Goal: Use online tool/utility: Utilize a website feature to perform a specific function

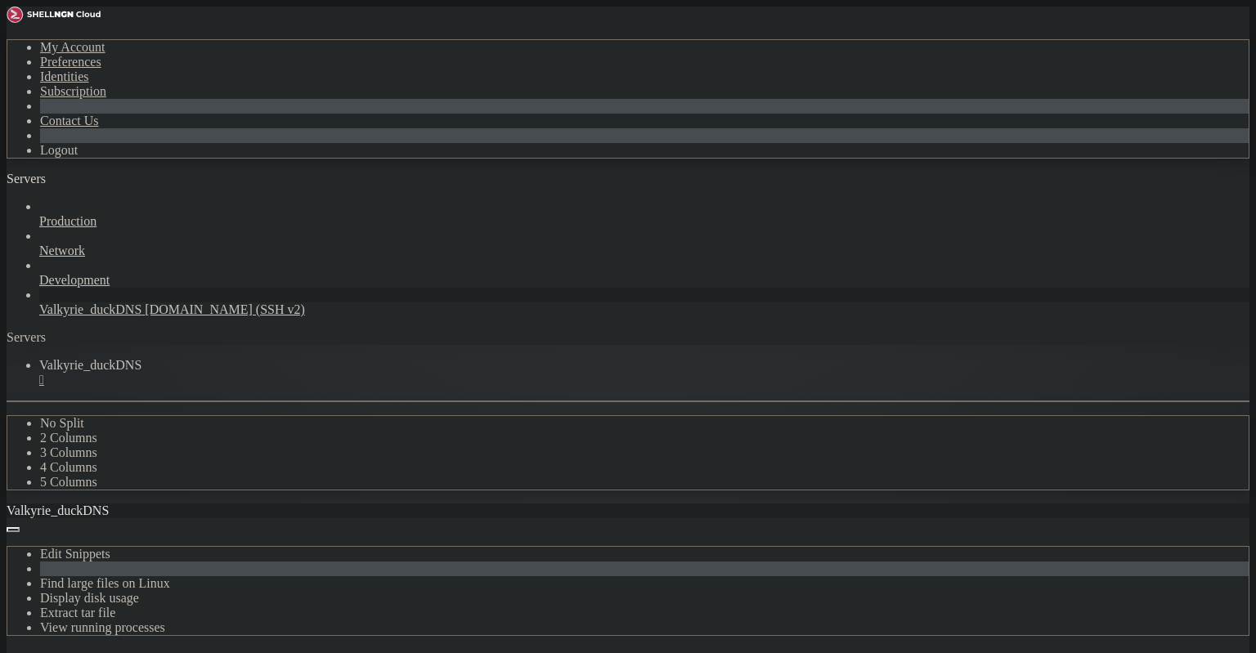
scroll to position [3673, 0]
click at [56, 183] on div "button" at bounding box center [56, 183] width 0 height 0
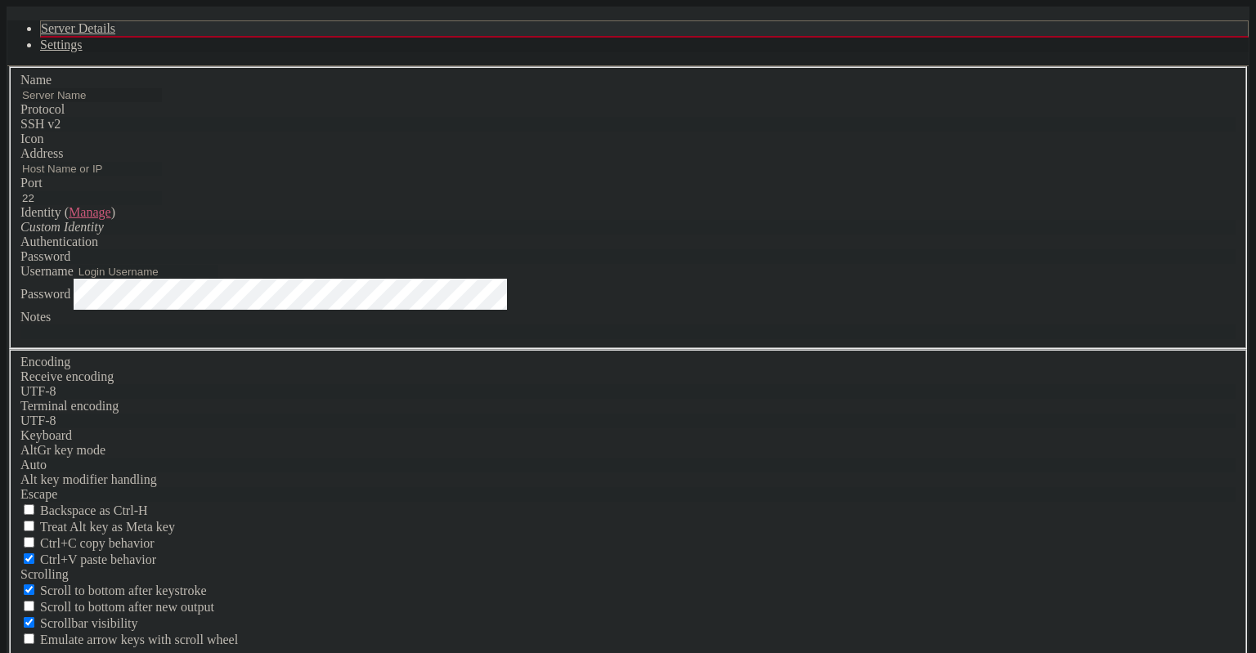
click at [162, 102] on input "text" at bounding box center [90, 95] width 141 height 14
type input "Valky"
click at [162, 176] on input "Address" at bounding box center [90, 169] width 141 height 14
paste input "186.247.112.143"
type input "186.247.112.143"
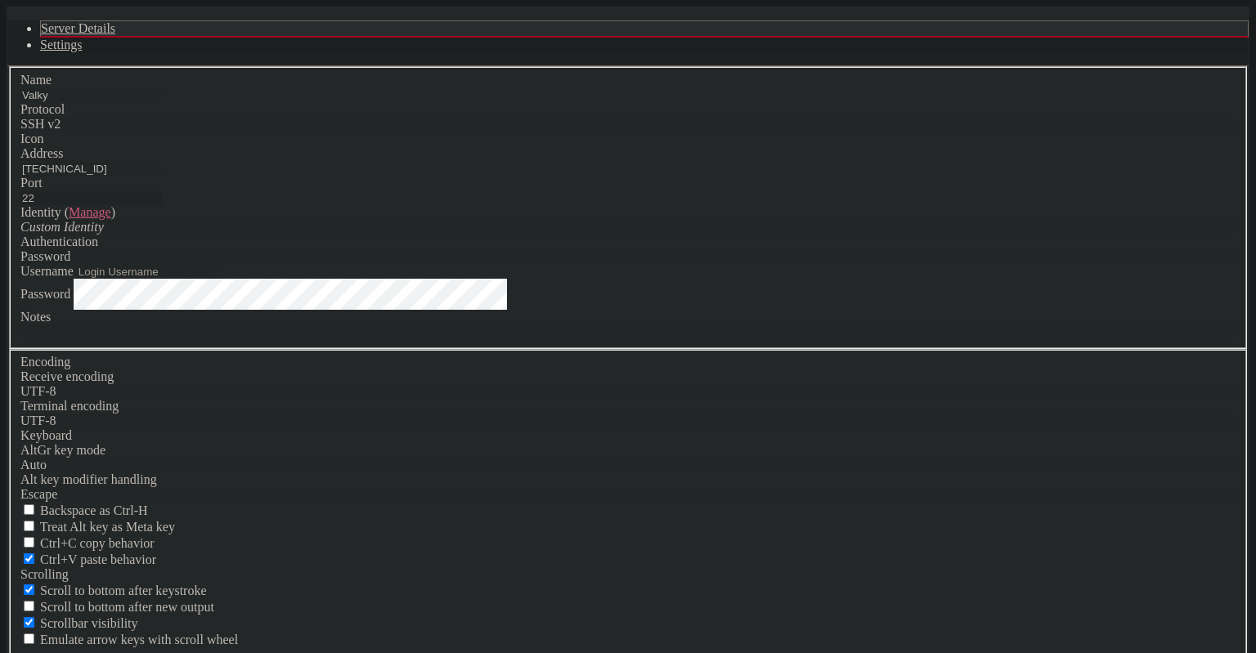
click at [162, 205] on input "22" at bounding box center [90, 198] width 141 height 14
type input "2222"
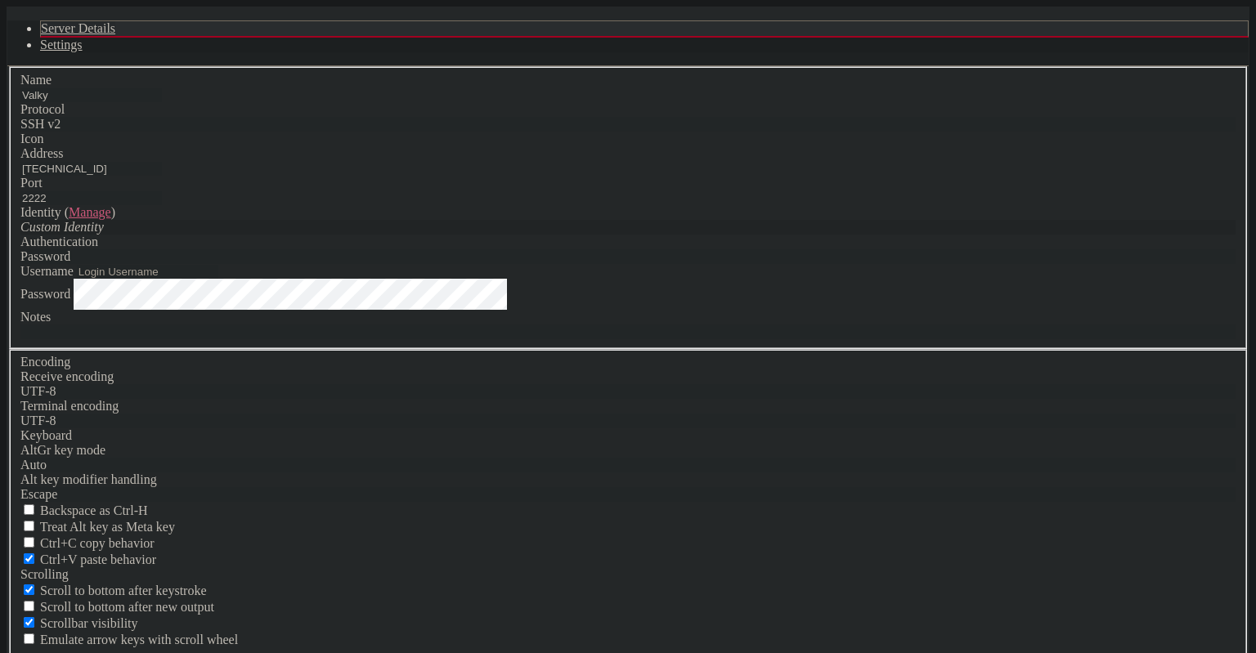
click at [104, 234] on icon "Custom Identity" at bounding box center [61, 227] width 83 height 14
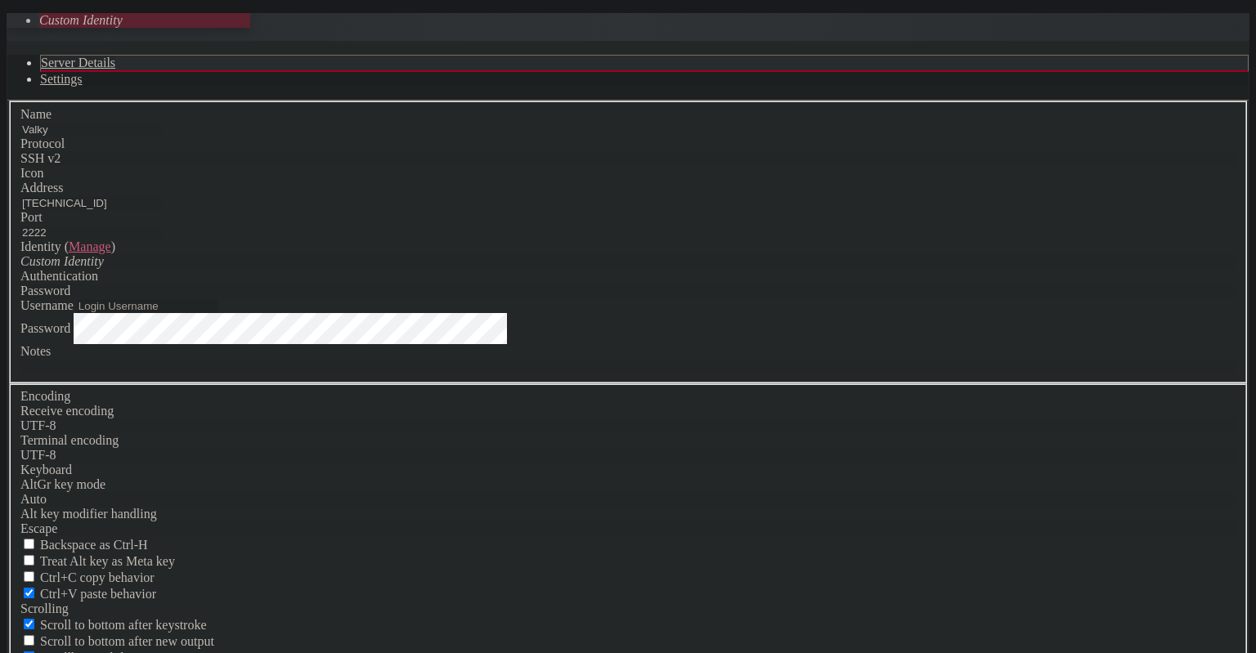
click at [218, 313] on input "Username" at bounding box center [147, 306] width 141 height 14
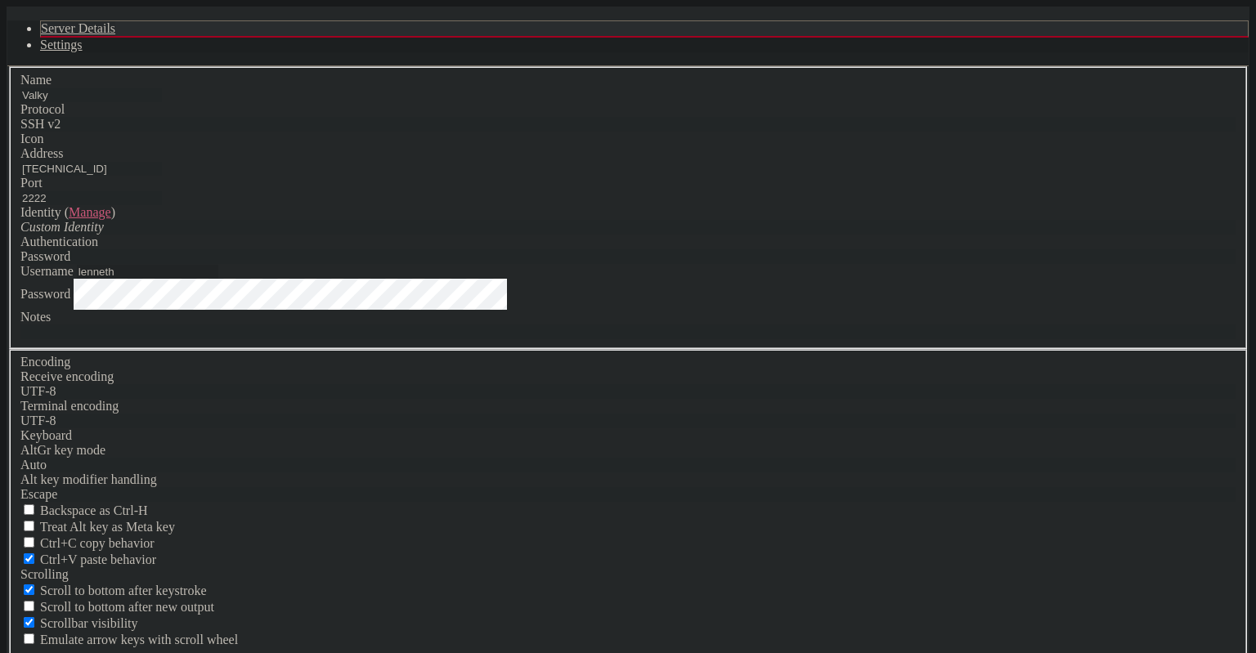
type input "lenneth"
click at [647, 235] on div "Custom Identity" at bounding box center [627, 227] width 1215 height 15
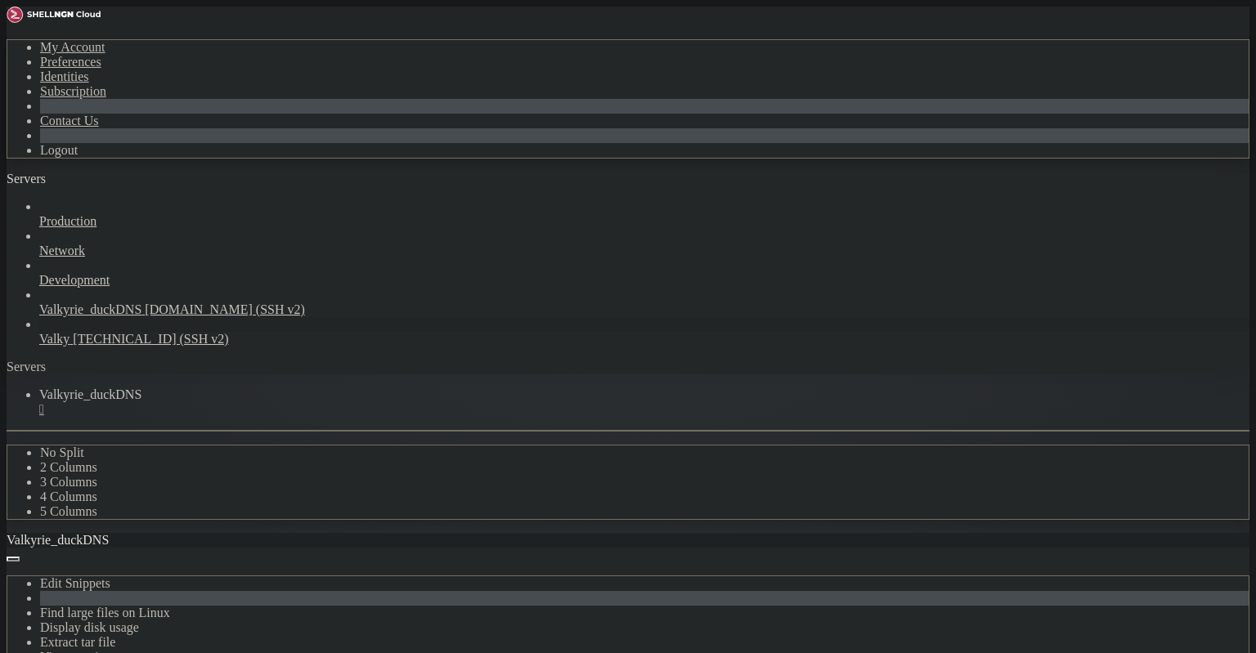
click at [138, 332] on span "[TECHNICAL_ID] (SSH v2)" at bounding box center [150, 339] width 155 height 14
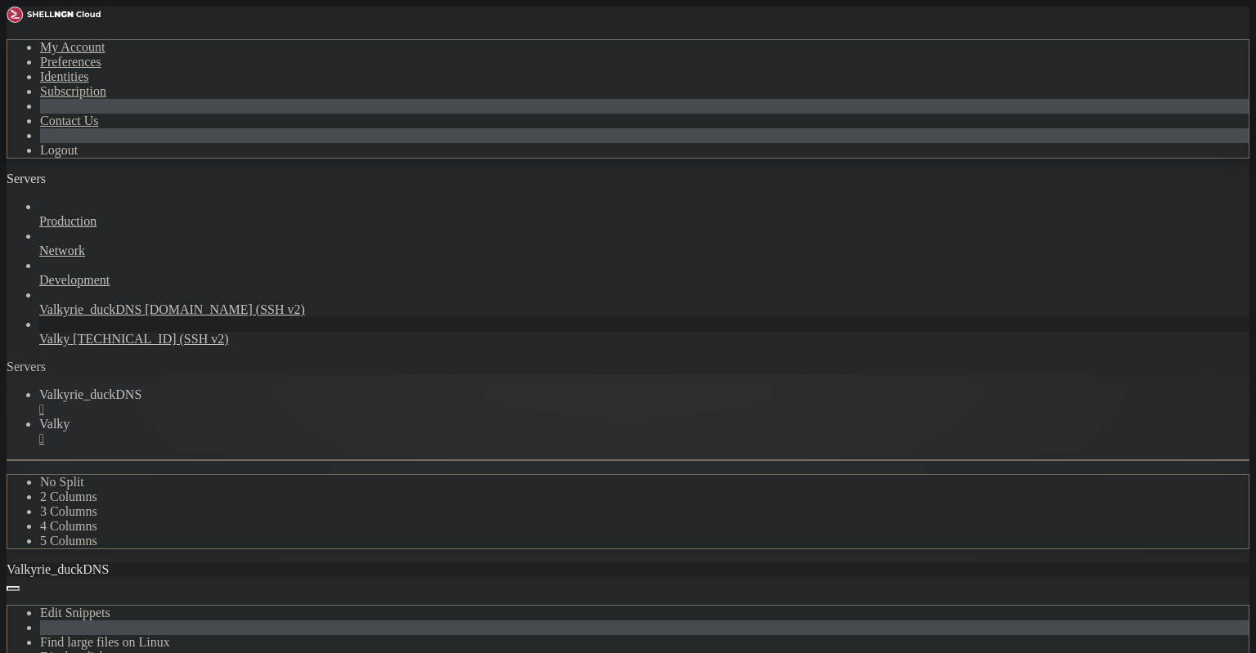
scroll to position [0, 0]
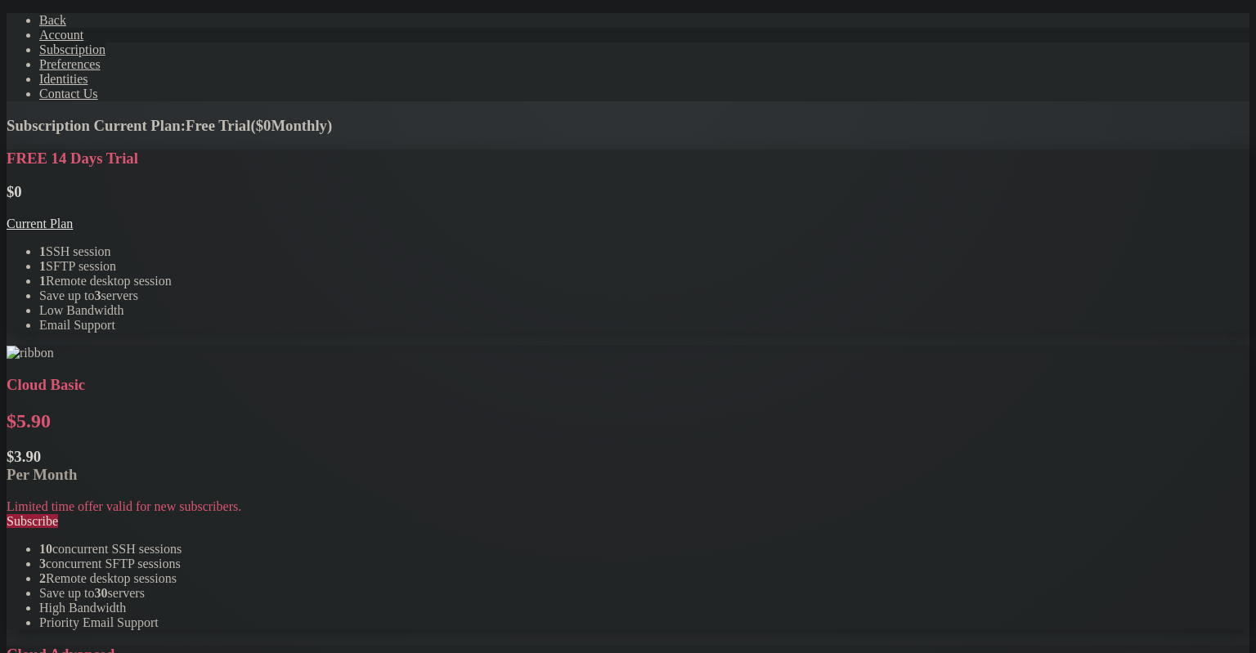
click at [47, 42] on span "Account" at bounding box center [61, 35] width 44 height 14
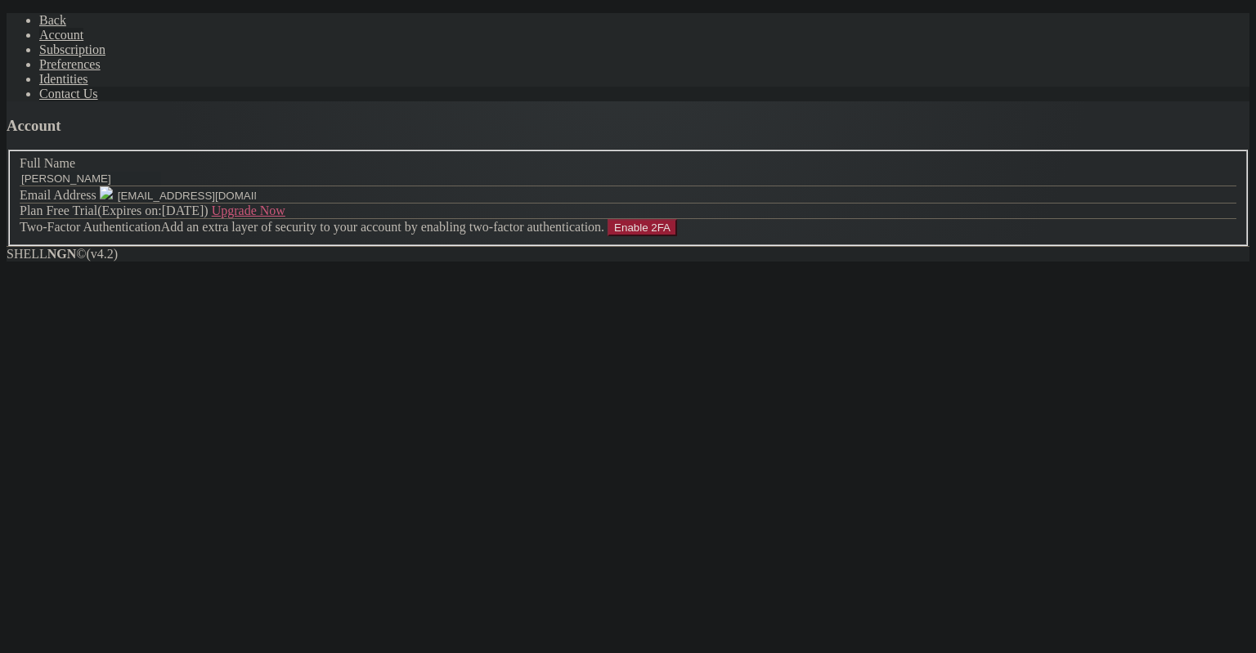
click at [60, 101] on span "Contact Us" at bounding box center [68, 94] width 59 height 14
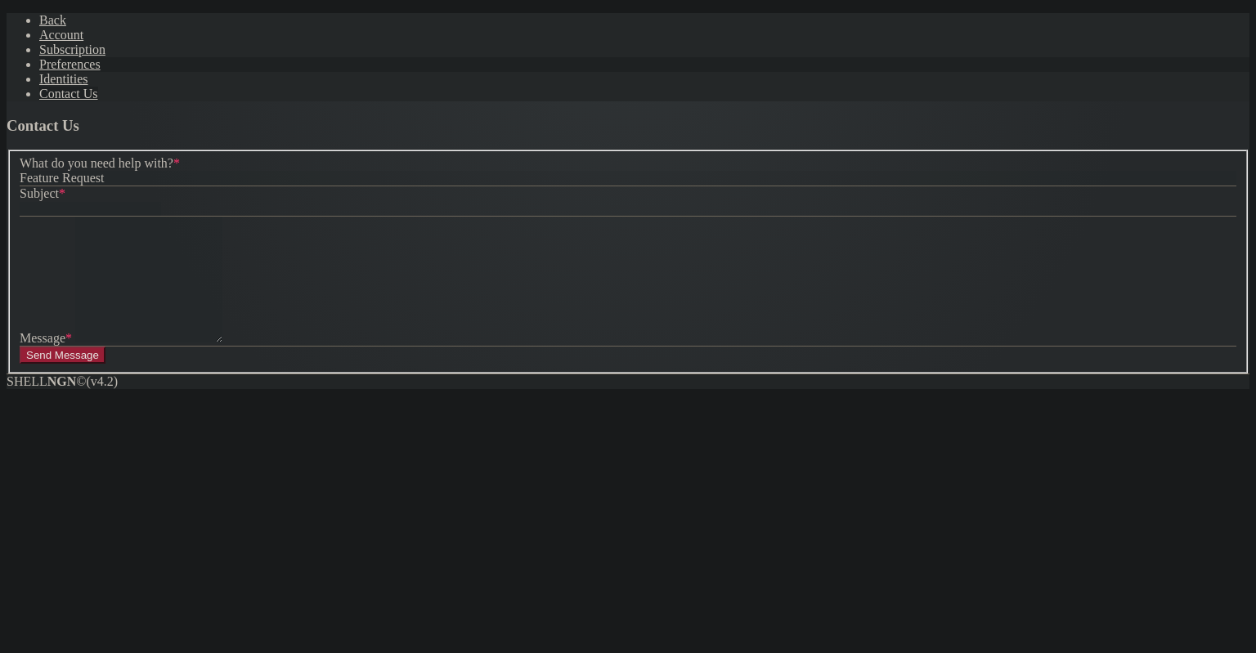
click at [64, 71] on link "Preferences" at bounding box center [69, 64] width 61 height 14
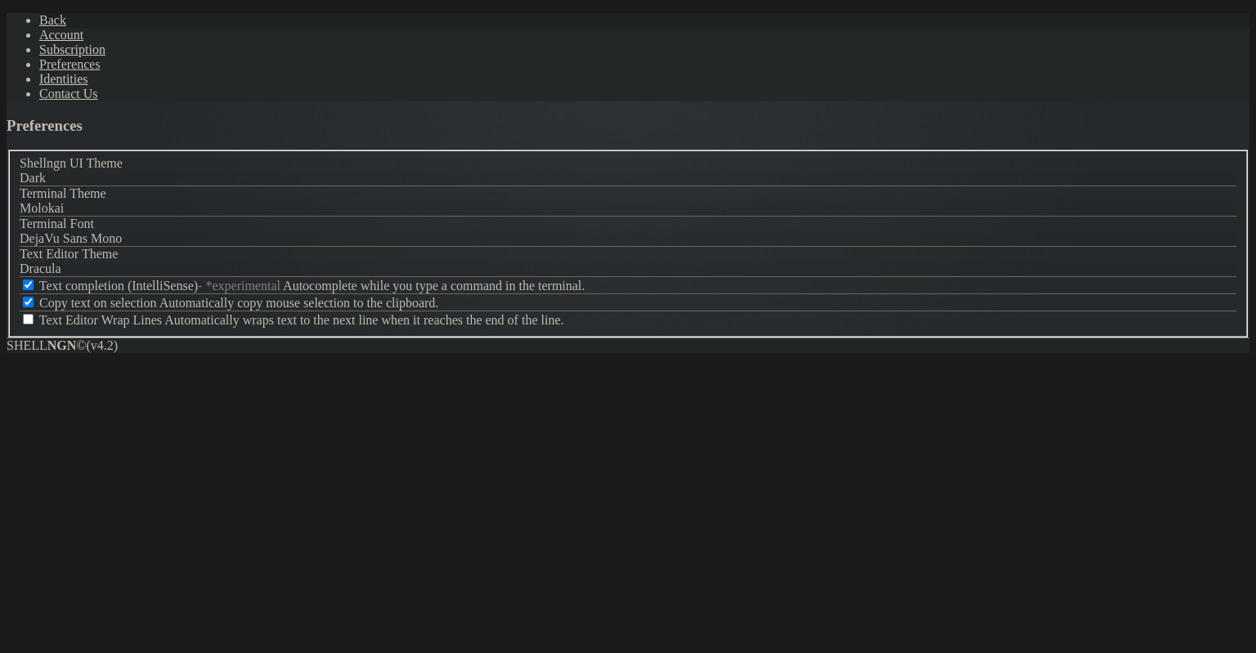
click at [60, 22] on link "Back" at bounding box center [52, 20] width 27 height 14
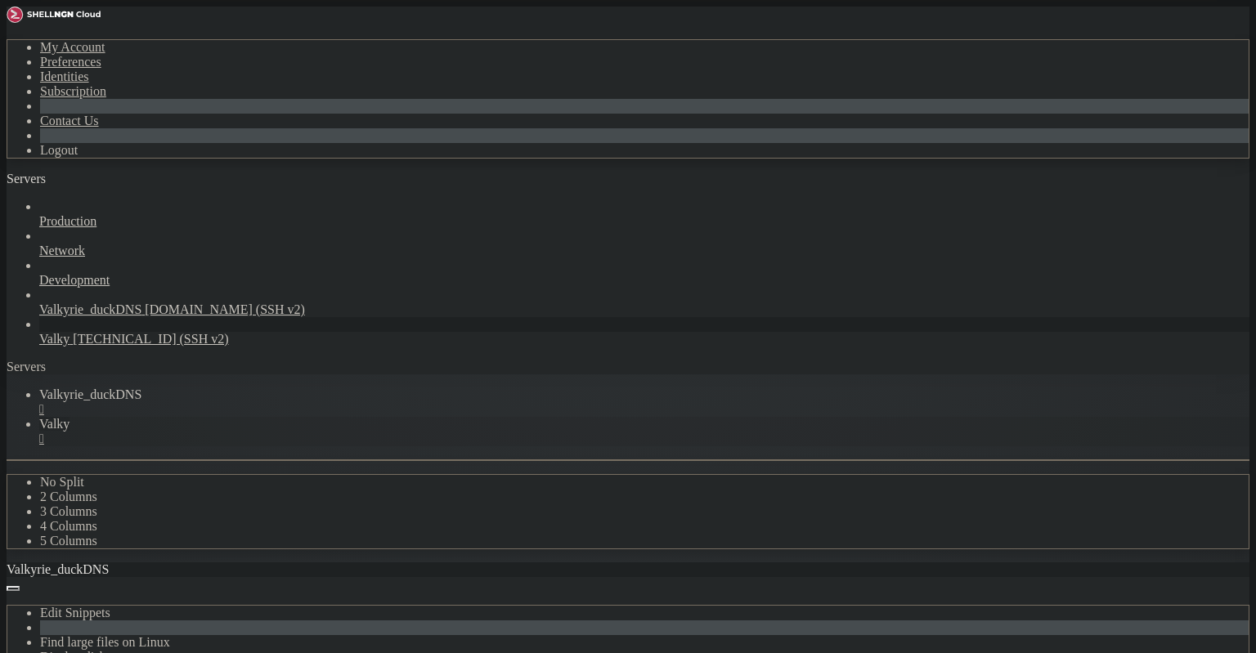
click at [427, 432] on div "" at bounding box center [644, 439] width 1210 height 15
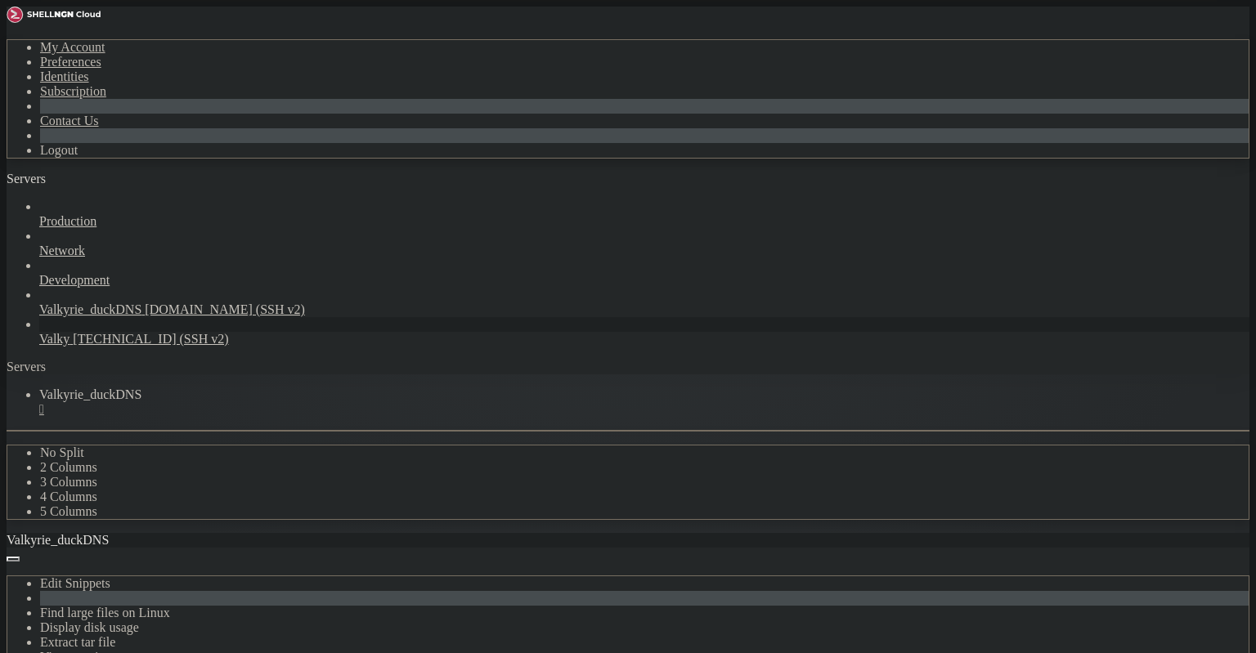
scroll to position [3673, 0]
paste textarea "sudo tail -f /var/log/guacamole/guacd.log"
type textarea "sudo tail -f /var/log/guacamole/guacd.log"
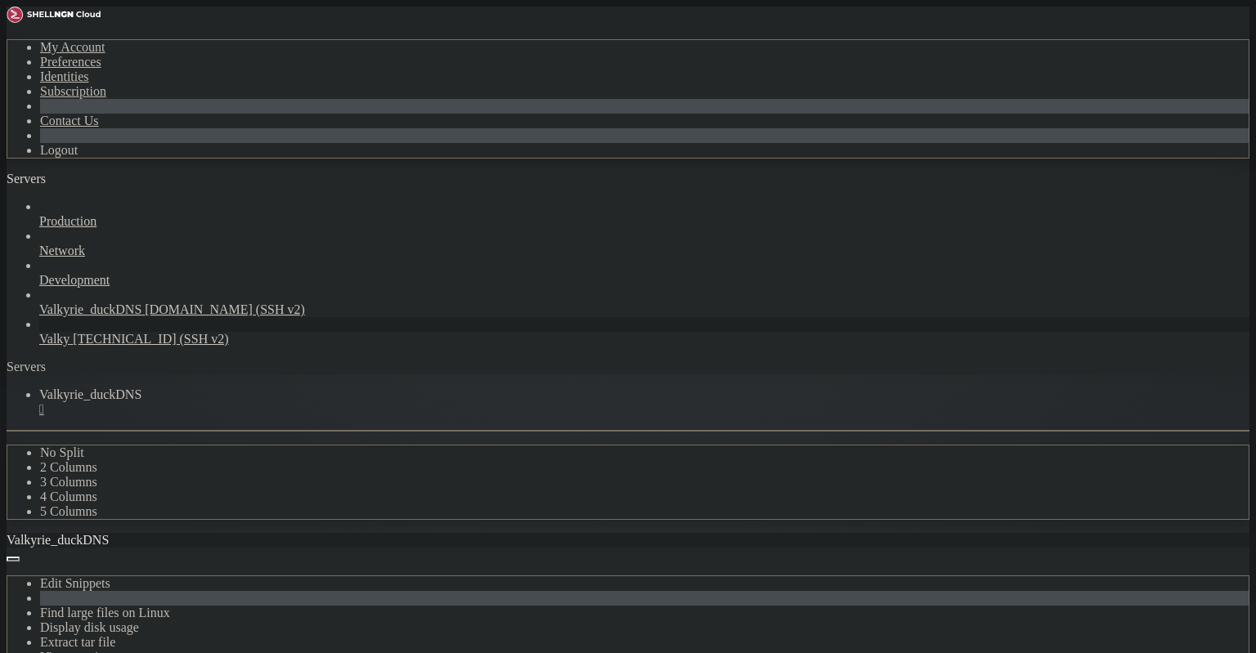
drag, startPoint x: 205, startPoint y: 823, endPoint x: -34, endPoint y: 688, distance: 274.9
drag, startPoint x: 203, startPoint y: 835, endPoint x: 12, endPoint y: 695, distance: 236.3
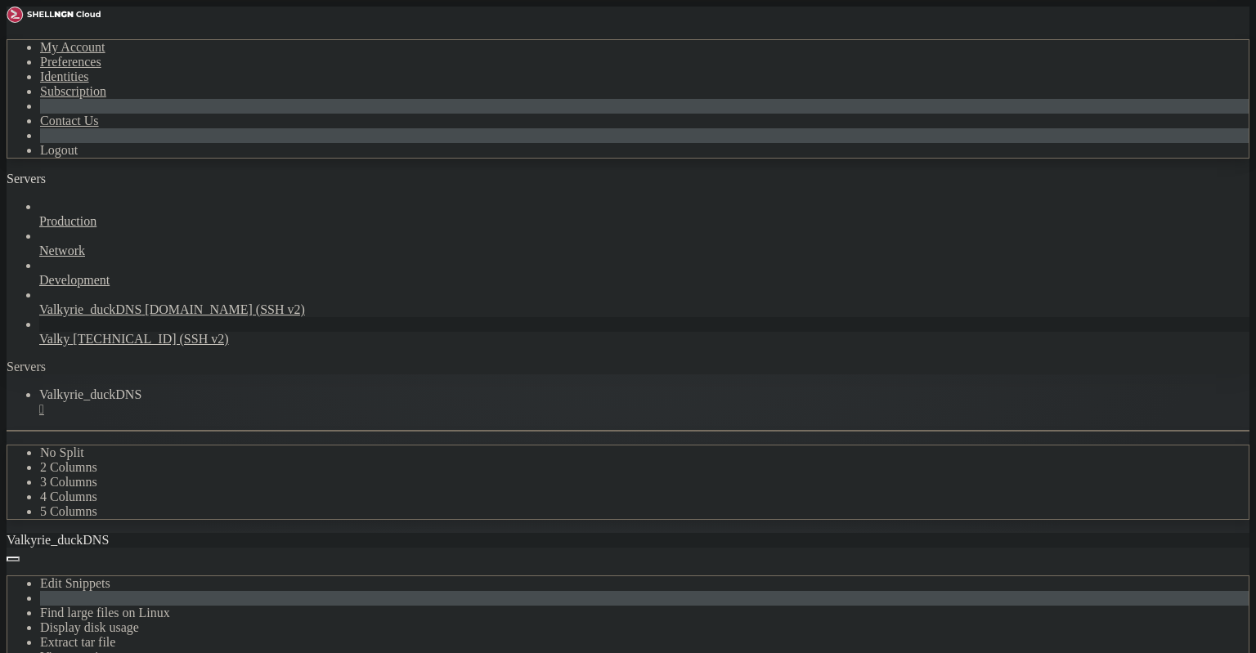
scroll to position [4314, 0]
copy x-screen "lenneth@valkyrie : ~ $ sudo tail -f /var/log/guacamole/guacd.log tail: cannot o…"
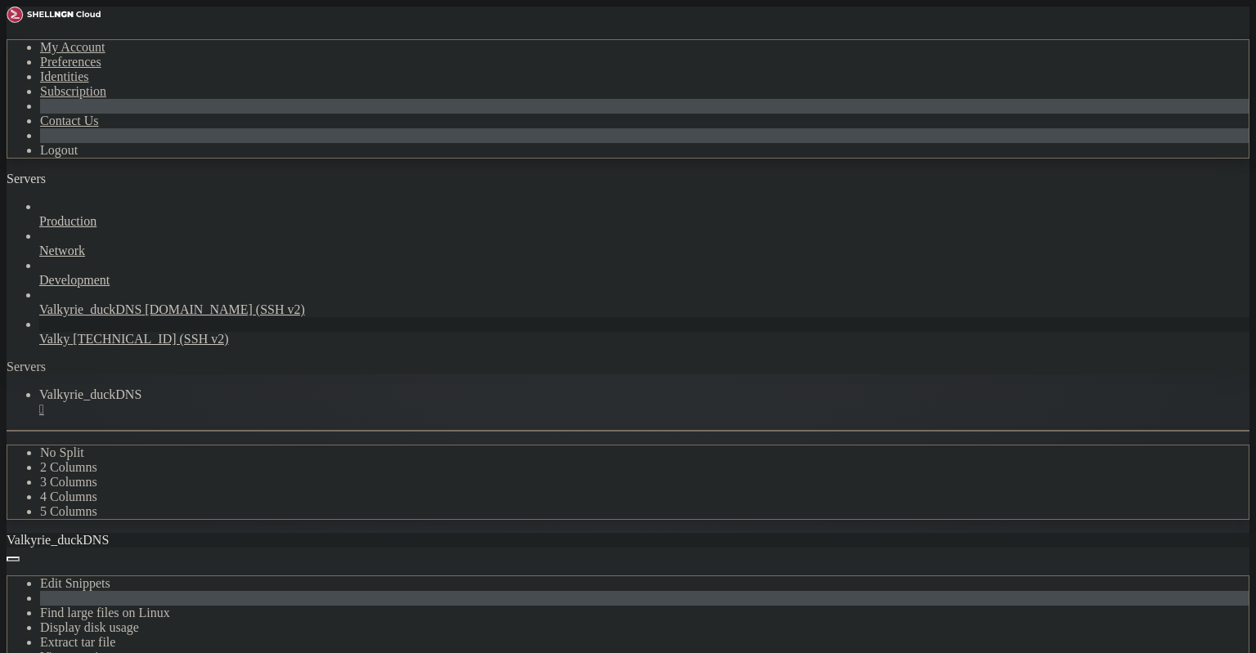
scroll to position [4479, 0]
drag, startPoint x: 200, startPoint y: 860, endPoint x: 17, endPoint y: 734, distance: 222.2
copy div "enneth@valkyrie : ~ $ sudo journalctl -u guacd --no-pager | tail -40 -- No entr…"
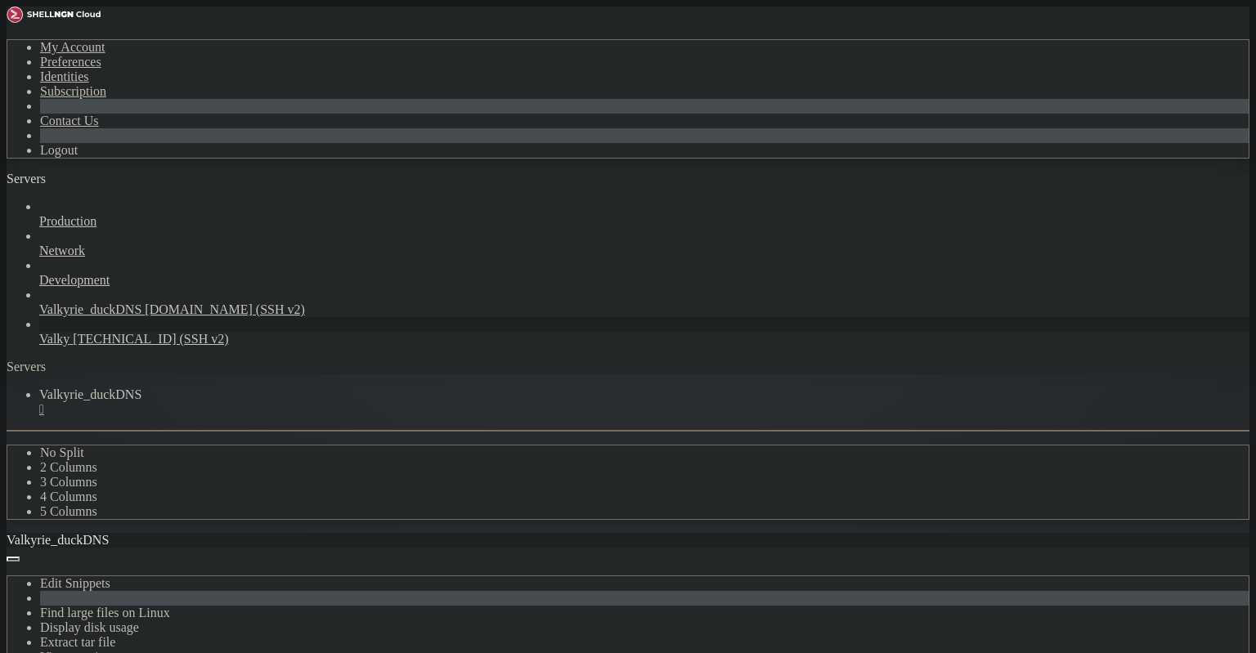
drag, startPoint x: 184, startPoint y: 1005, endPoint x: 16, endPoint y: 966, distance: 172.1
drag, startPoint x: 359, startPoint y: 970, endPoint x: 347, endPoint y: 971, distance: 12.3
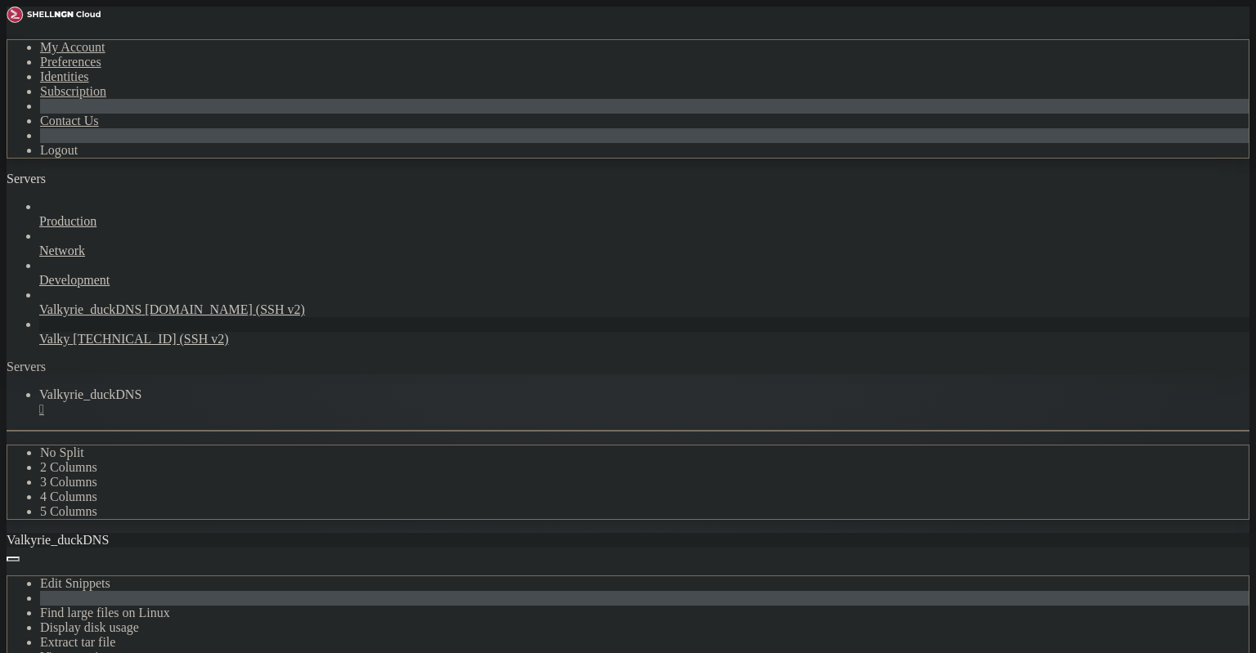
drag, startPoint x: 169, startPoint y: 1229, endPoint x: 63, endPoint y: 1207, distance: 108.4
drag, startPoint x: 168, startPoint y: 1225, endPoint x: 20, endPoint y: 1198, distance: 150.4
copy div "enneth@valkyrie : ~ $ sudo systemctl restart tomcat9 Failed to restart tomcat9.…"
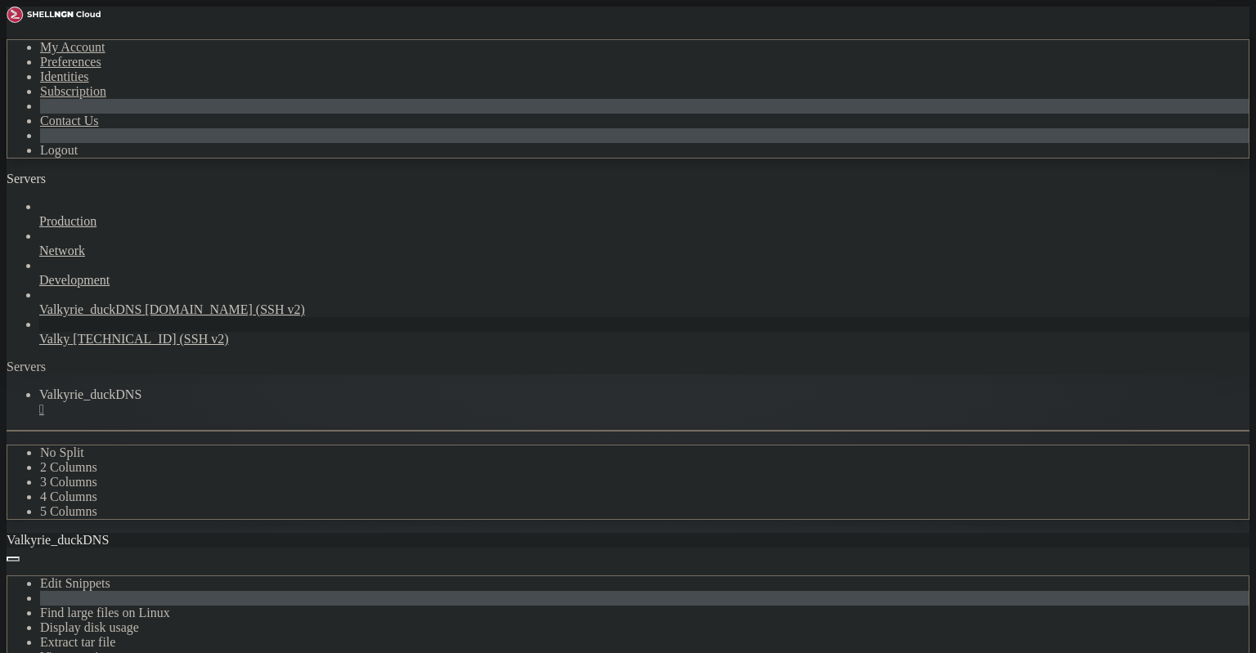
scroll to position [7401, 0]
drag, startPoint x: 181, startPoint y: 1202, endPoint x: 17, endPoint y: 1153, distance: 170.7
copy div "enneth@valkyrie : ~ $ lenneth@valkyrie : ~ $ dpkg -l | grep guacamole lenneth@v…"
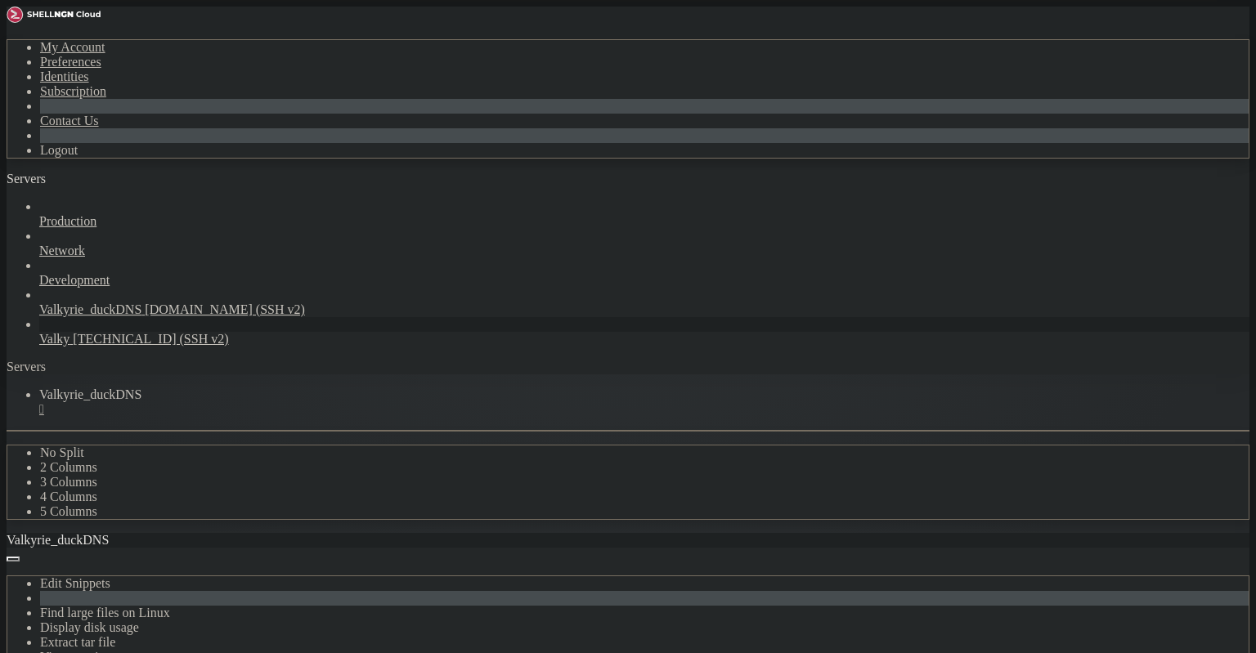
scroll to position [9668, 0]
drag, startPoint x: 330, startPoint y: 1195, endPoint x: 250, endPoint y: 1186, distance: 80.6
drag, startPoint x: 300, startPoint y: 1232, endPoint x: 19, endPoint y: 1180, distance: 286.0
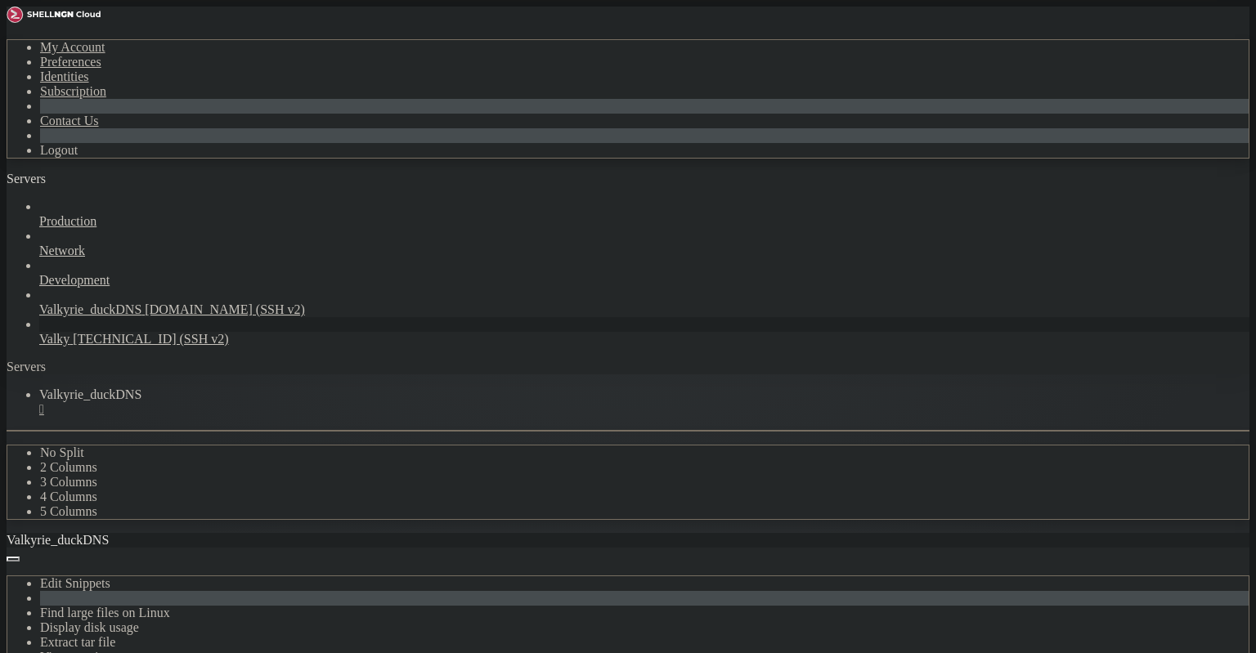
copy div "enneth@valkyrie : /opt/guacamole $ lenneth@valkyrie : /opt/guacamole $ sudo doc…"
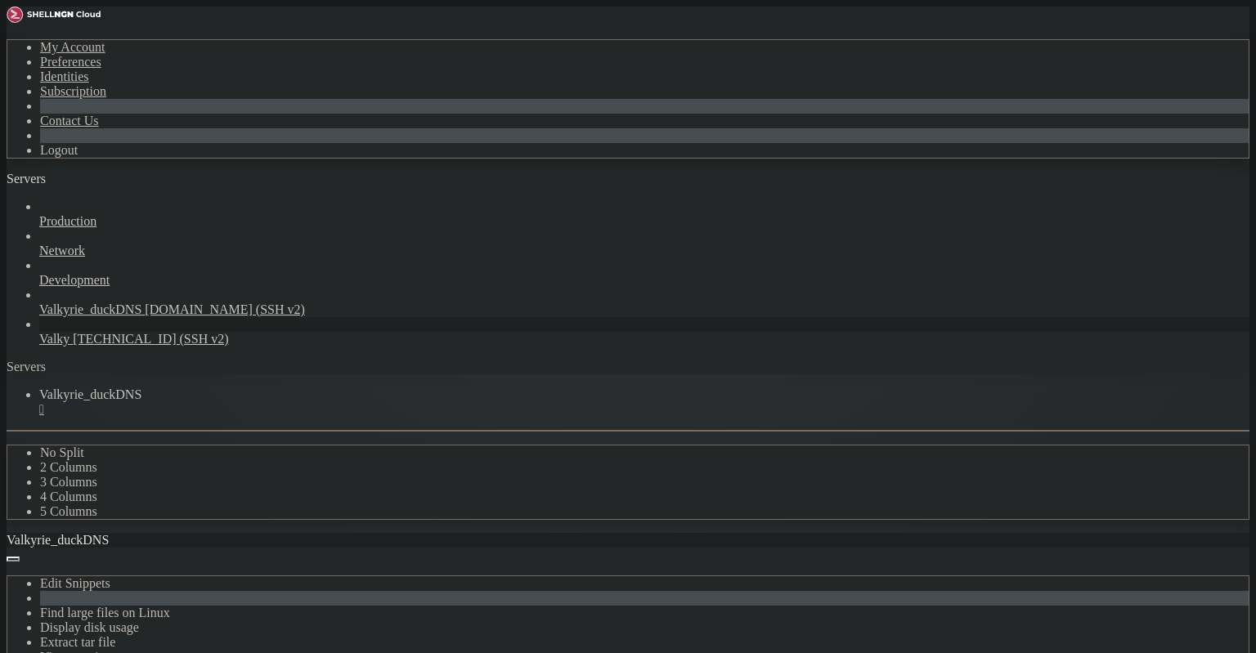
drag, startPoint x: 271, startPoint y: 1222, endPoint x: 43, endPoint y: 1193, distance: 229.1
drag, startPoint x: 267, startPoint y: 1234, endPoint x: 276, endPoint y: 1234, distance: 9.0
drag, startPoint x: 250, startPoint y: 1231, endPoint x: 20, endPoint y: 1178, distance: 236.6
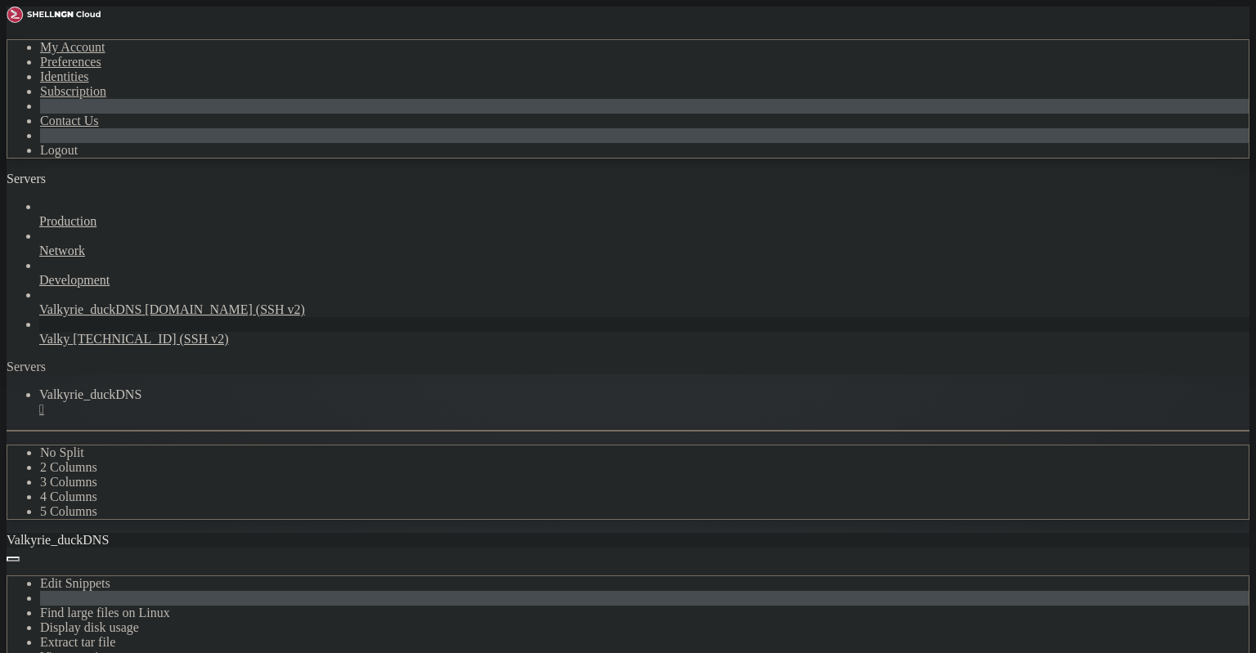
drag, startPoint x: 260, startPoint y: 1233, endPoint x: 15, endPoint y: 1002, distance: 336.6
copy div "lenneth@valkyrie : /opt/guacamole $ lenneth@valkyrie : /opt/guacamole $ sudo do…"
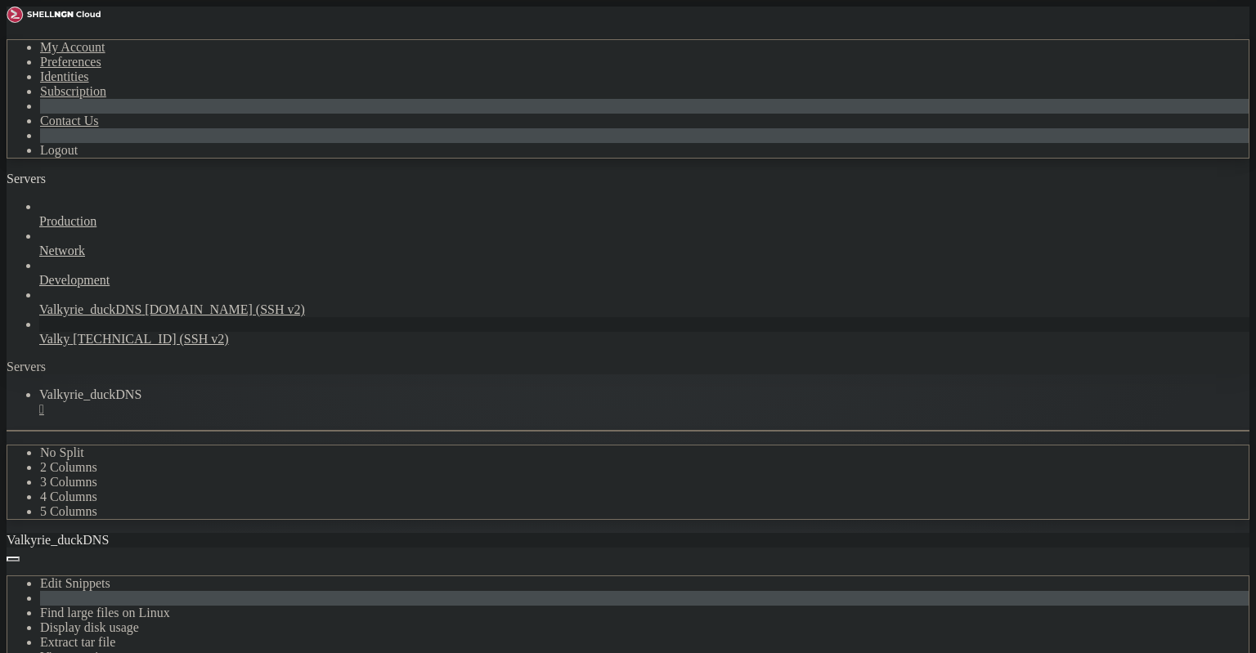
scroll to position [23734, 0]
drag, startPoint x: 317, startPoint y: 1244, endPoint x: 18, endPoint y: 1131, distance: 320.0
drag, startPoint x: 257, startPoint y: 1236, endPoint x: 45, endPoint y: 1146, distance: 230.8
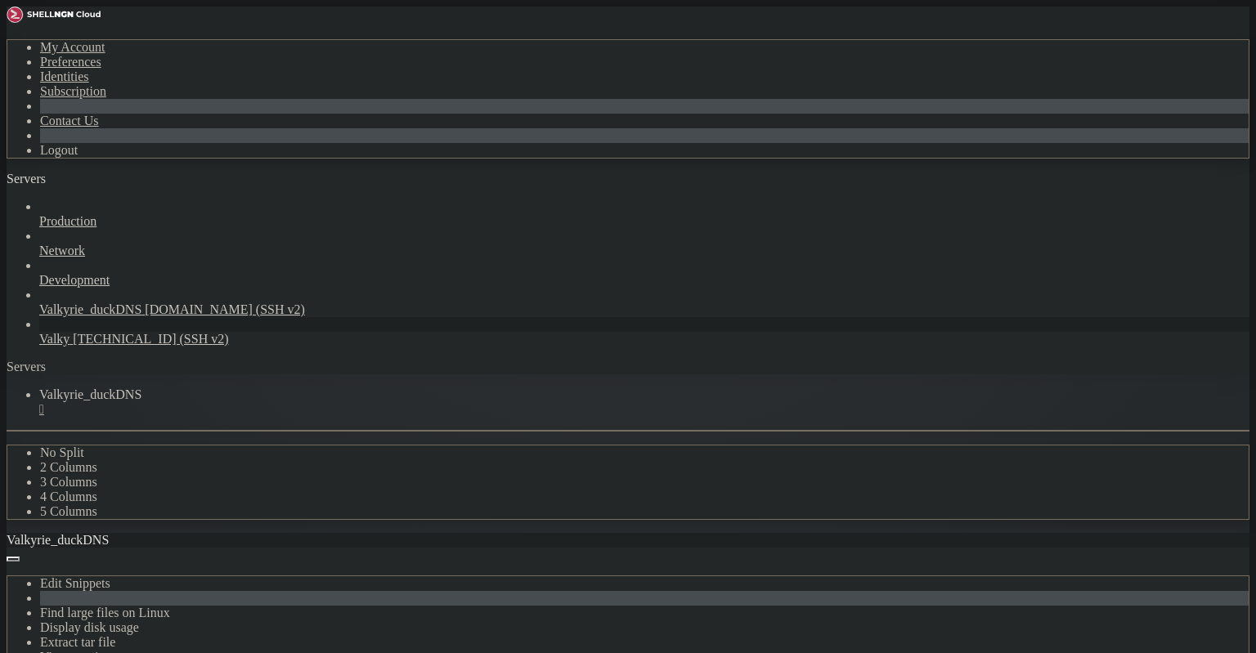
drag, startPoint x: 265, startPoint y: 1227, endPoint x: 22, endPoint y: 1135, distance: 259.5
copy div "enneth@valkyrie : /opt/guacamole $ lenneth@valkyrie : /opt/guacamole $ sudo doc…"
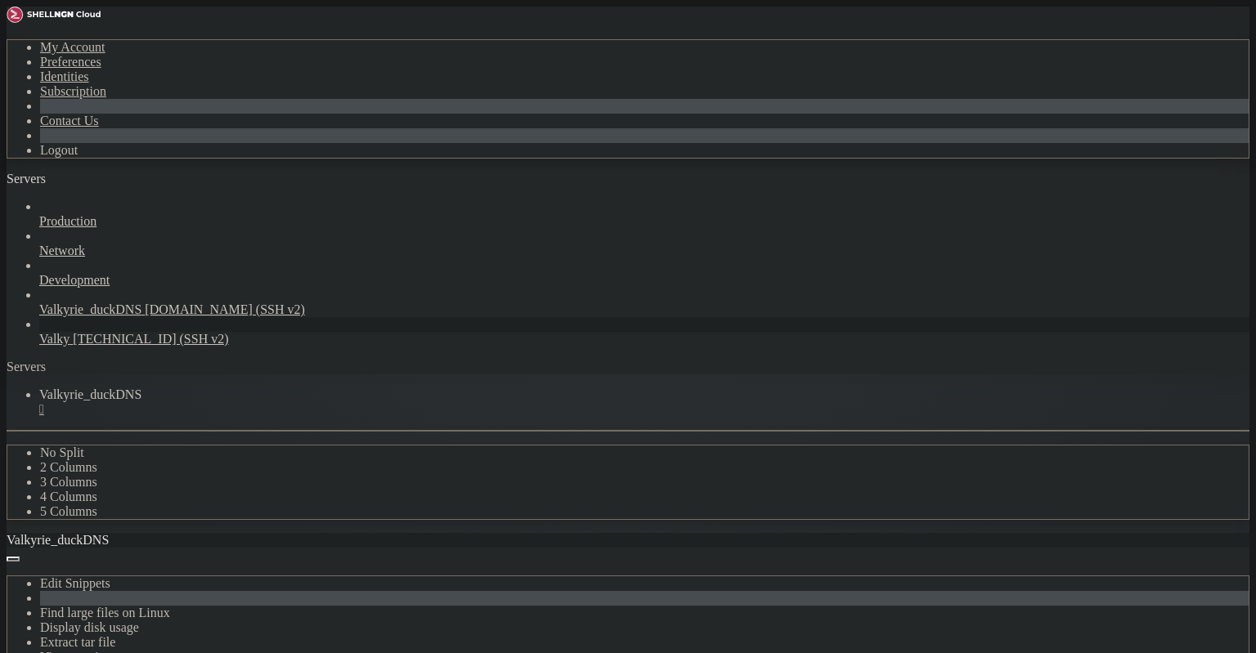
drag, startPoint x: 289, startPoint y: 1235, endPoint x: 17, endPoint y: 1137, distance: 289.3
drag, startPoint x: 275, startPoint y: 1241, endPoint x: 11, endPoint y: 1149, distance: 279.5
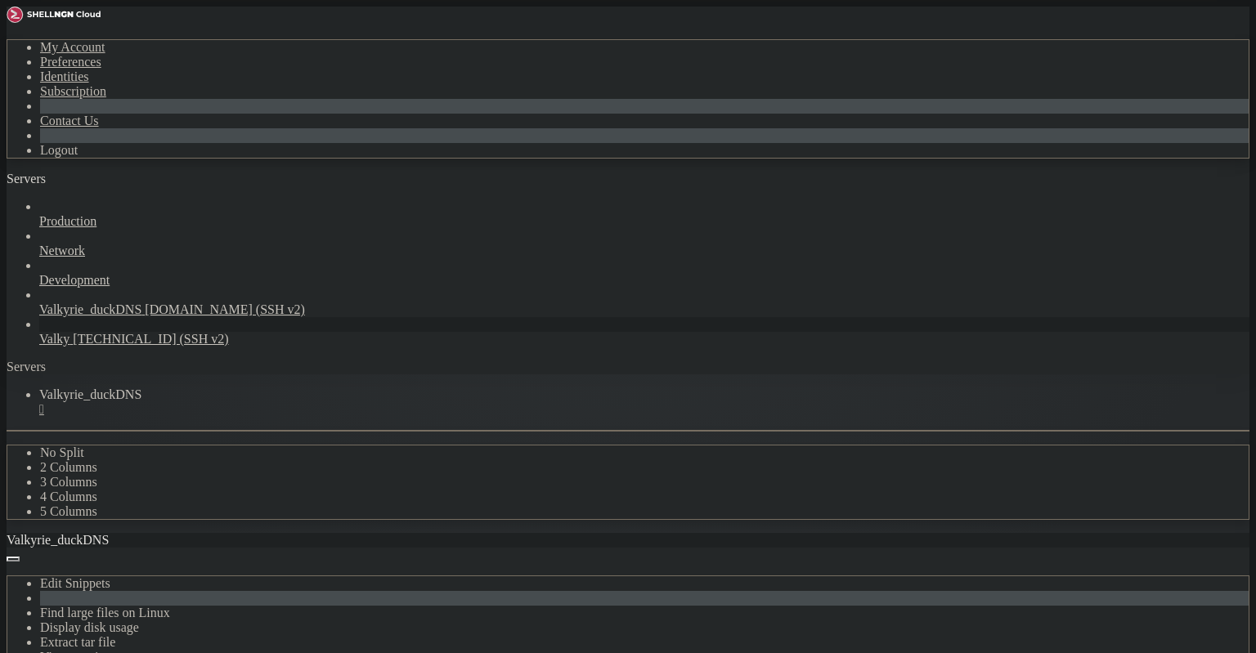
drag, startPoint x: 12, startPoint y: 1160, endPoint x: 290, endPoint y: 1221, distance: 284.6
drag, startPoint x: 290, startPoint y: 1223, endPoint x: 18, endPoint y: 1156, distance: 280.3
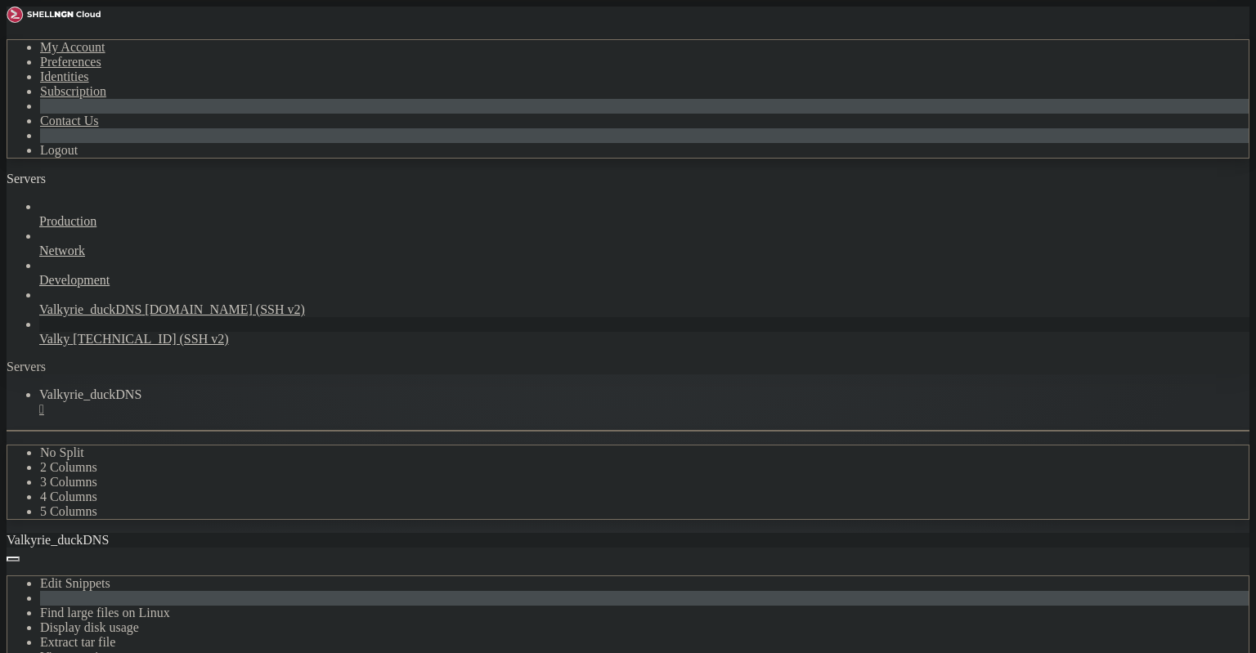
copy div "enneth@valkyrie : /opt/guacamole $ sudo docker ps --format "table {{.Names}}\t{…"
drag, startPoint x: 278, startPoint y: 1238, endPoint x: 15, endPoint y: 1130, distance: 284.5
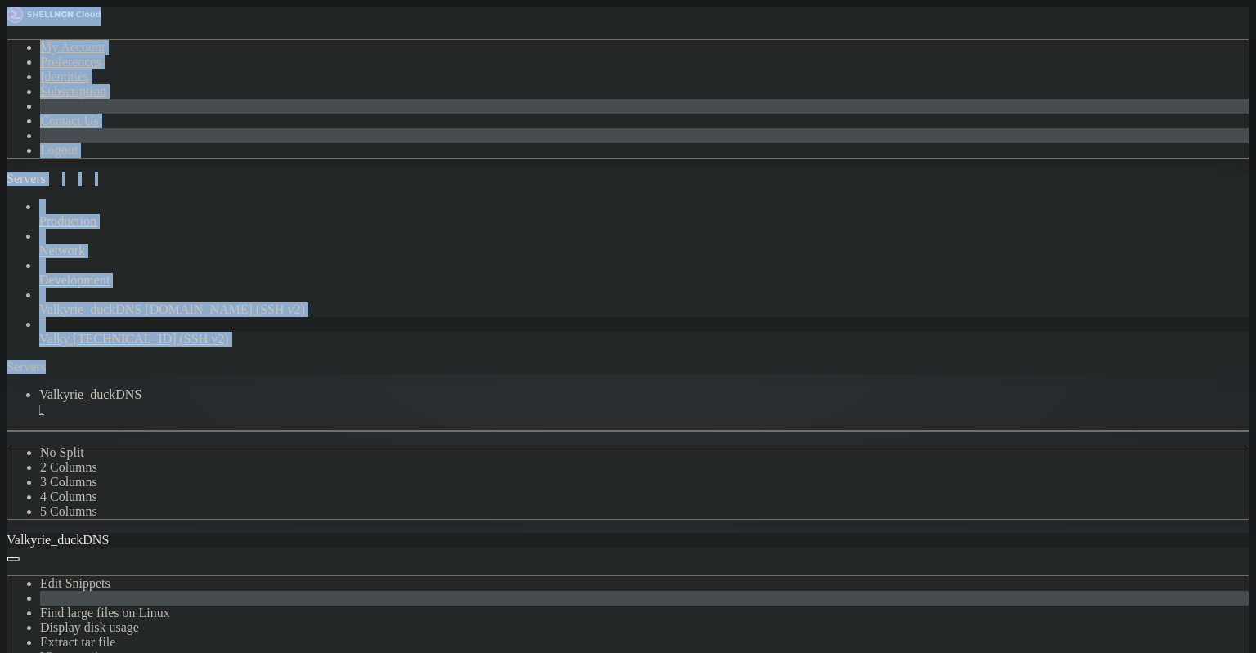
drag, startPoint x: 459, startPoint y: 1309, endPoint x: 15, endPoint y: 1133, distance: 478.2
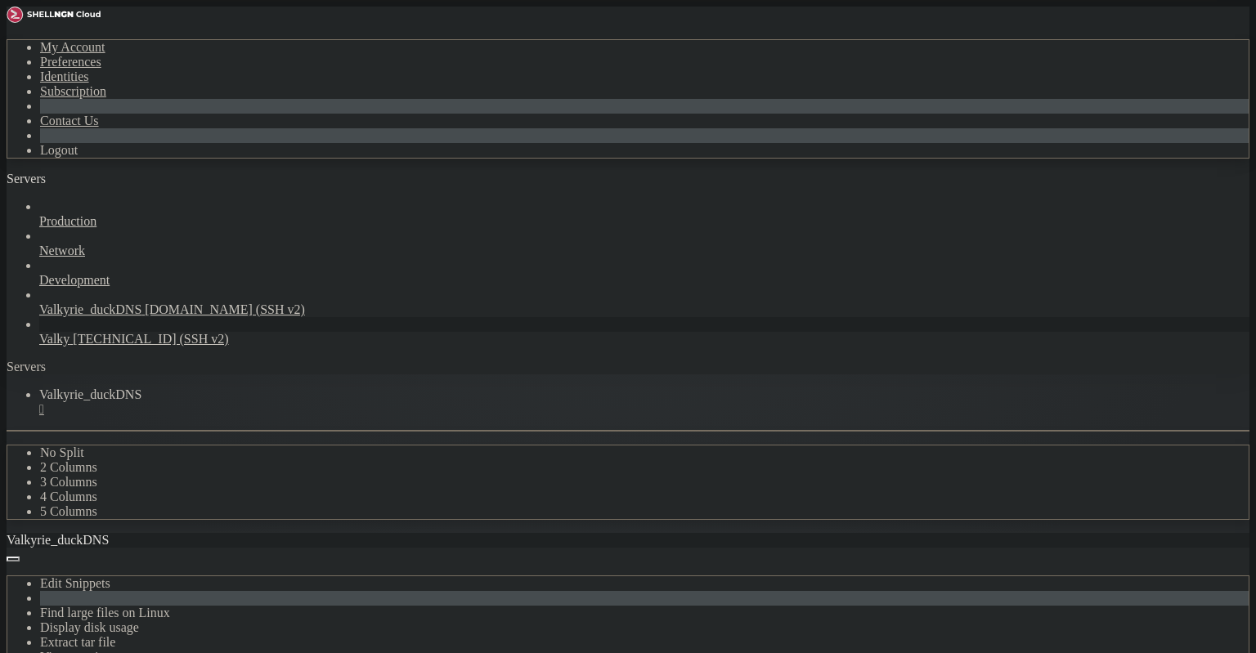
drag, startPoint x: 15, startPoint y: 1127, endPoint x: 360, endPoint y: 1247, distance: 366.1
drag, startPoint x: 291, startPoint y: 1225, endPoint x: 15, endPoint y: 1143, distance: 288.1
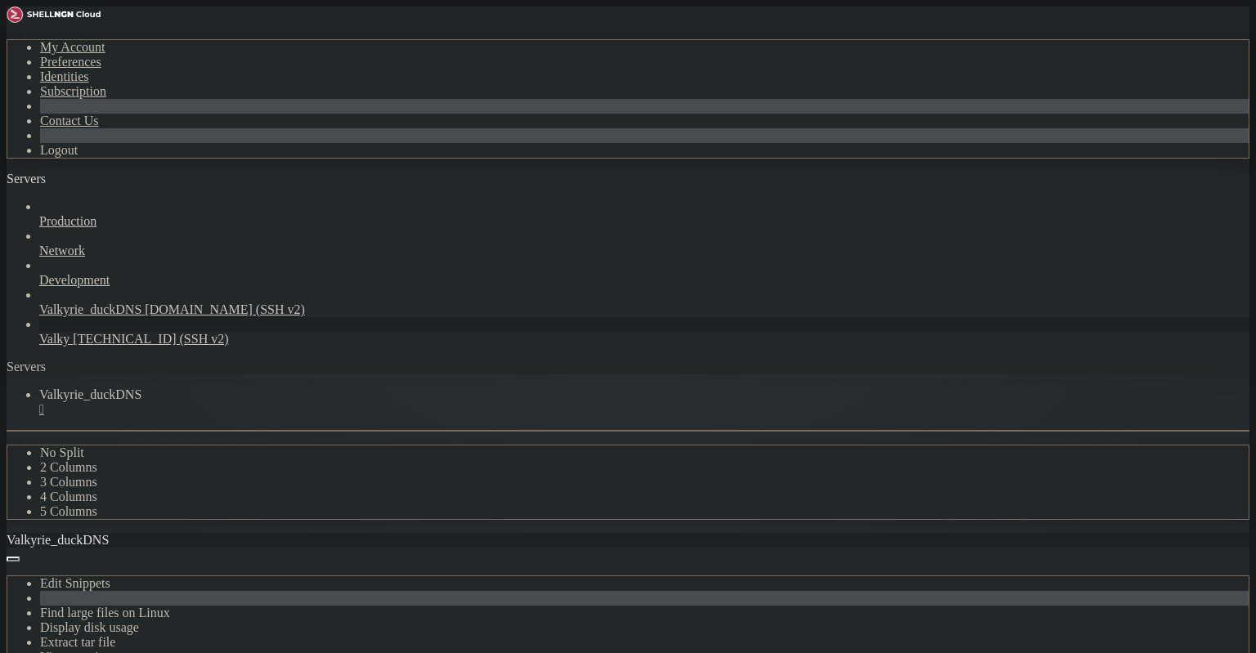
scroll to position [27598, 0]
drag, startPoint x: 10, startPoint y: 718, endPoint x: 200, endPoint y: 974, distance: 319.6
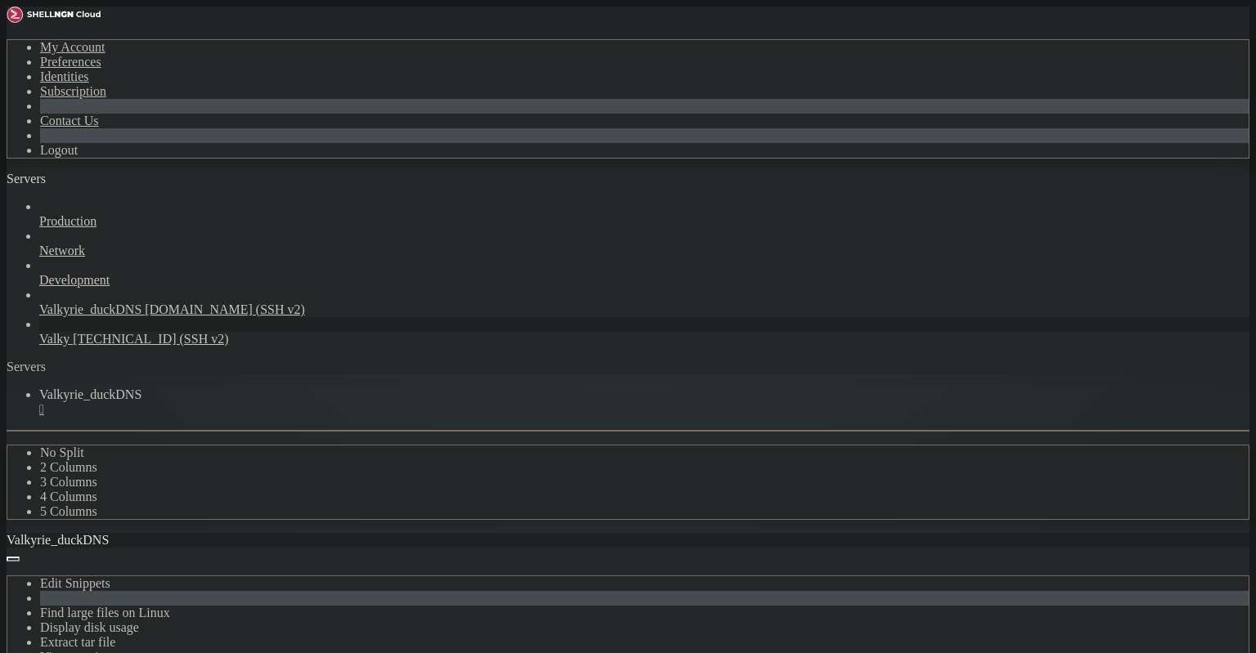
drag, startPoint x: 222, startPoint y: 1204, endPoint x: 15, endPoint y: 758, distance: 491.9
drag, startPoint x: 267, startPoint y: 993, endPoint x: 16, endPoint y: 709, distance: 379.3
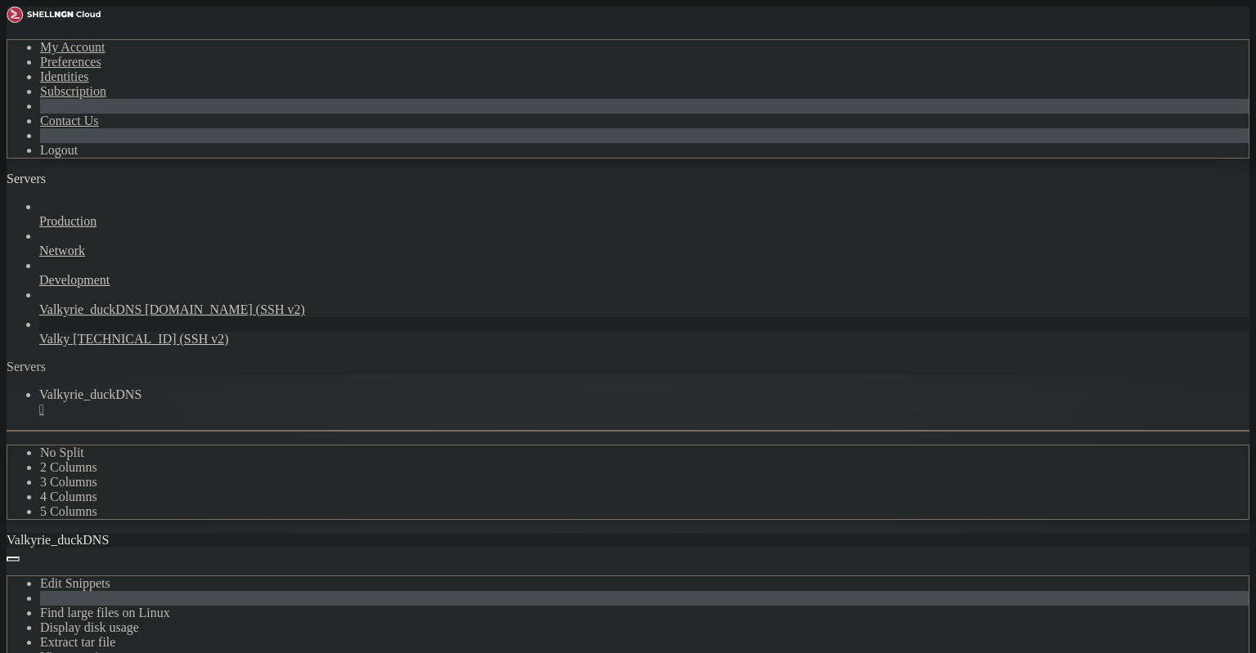
scroll to position [0, 0]
drag, startPoint x: 243, startPoint y: 1042, endPoint x: 235, endPoint y: 1038, distance: 9.1
drag, startPoint x: 454, startPoint y: 1113, endPoint x: 11, endPoint y: 705, distance: 602.2
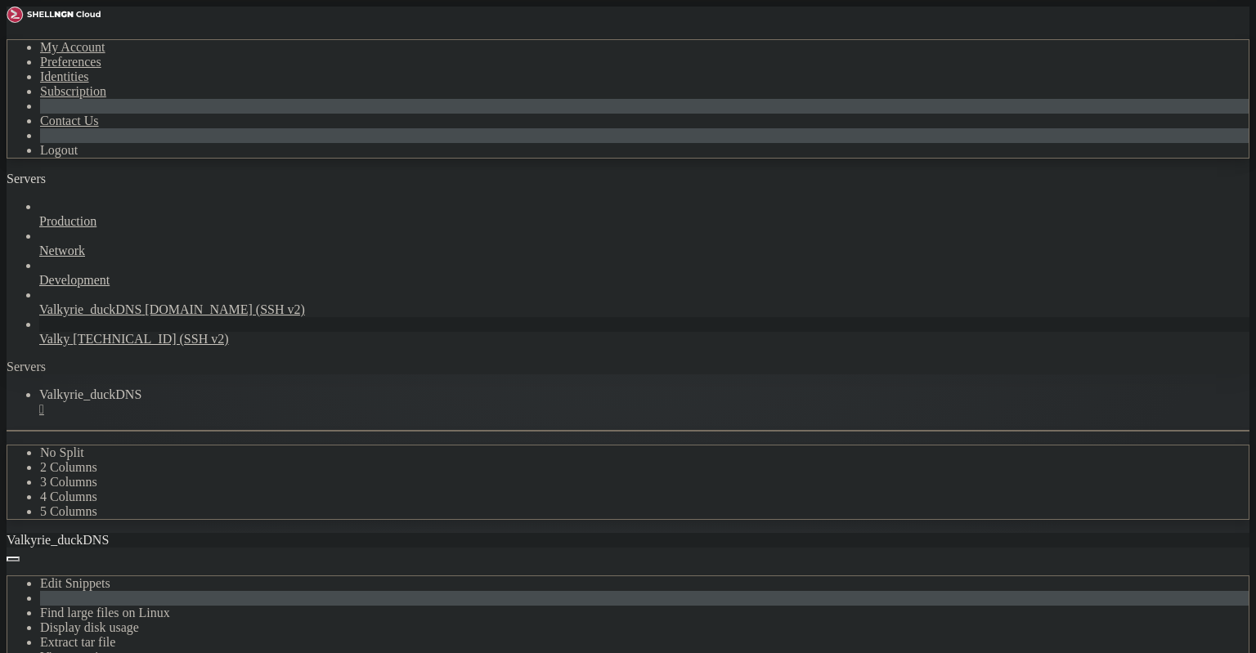
drag, startPoint x: 15, startPoint y: 710, endPoint x: 302, endPoint y: 1037, distance: 435.6
drag, startPoint x: 262, startPoint y: 1220, endPoint x: 16, endPoint y: 1170, distance: 251.9
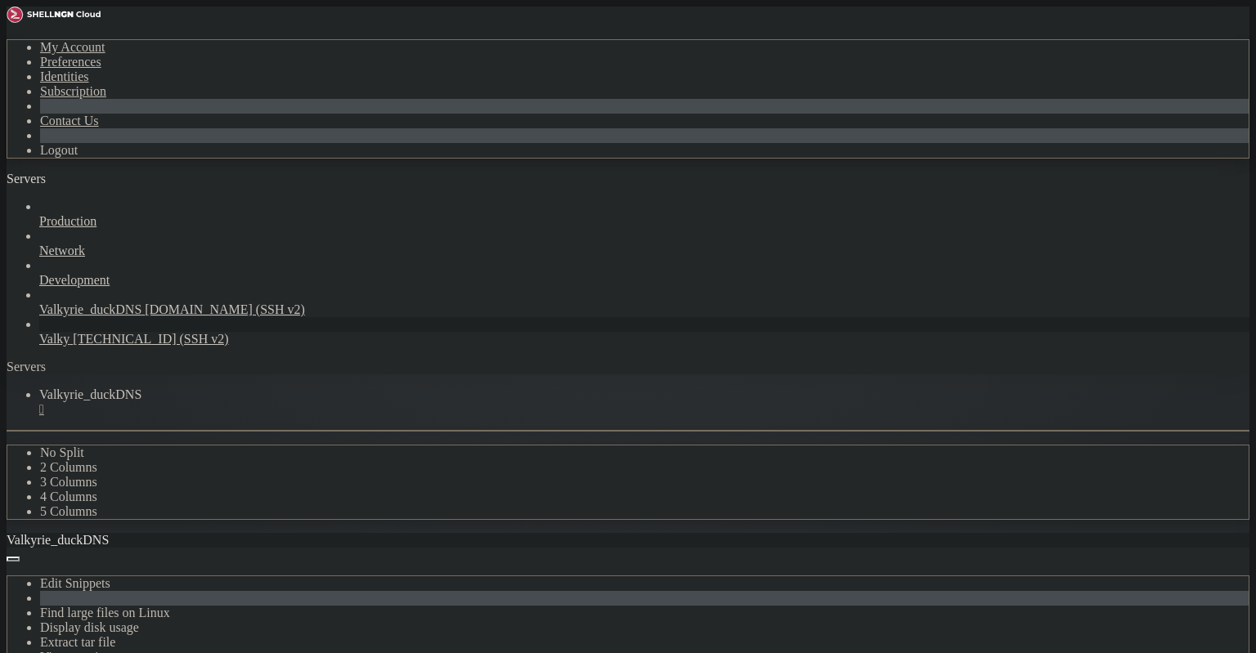
scroll to position [28801, 0]
drag, startPoint x: 284, startPoint y: 1234, endPoint x: 15, endPoint y: 1136, distance: 286.3
drag, startPoint x: 303, startPoint y: 853, endPoint x: 302, endPoint y: 845, distance: 8.2
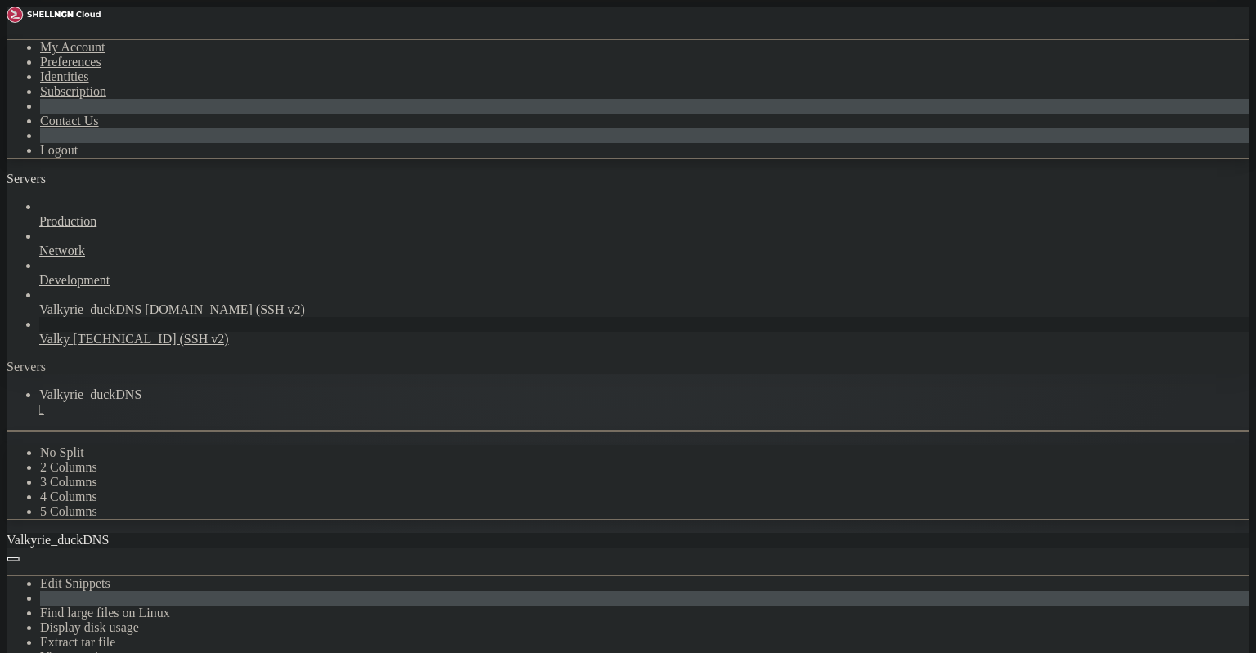
drag, startPoint x: 270, startPoint y: 799, endPoint x: 293, endPoint y: 793, distance: 23.8
drag, startPoint x: 172, startPoint y: 755, endPoint x: 208, endPoint y: 741, distance: 39.6
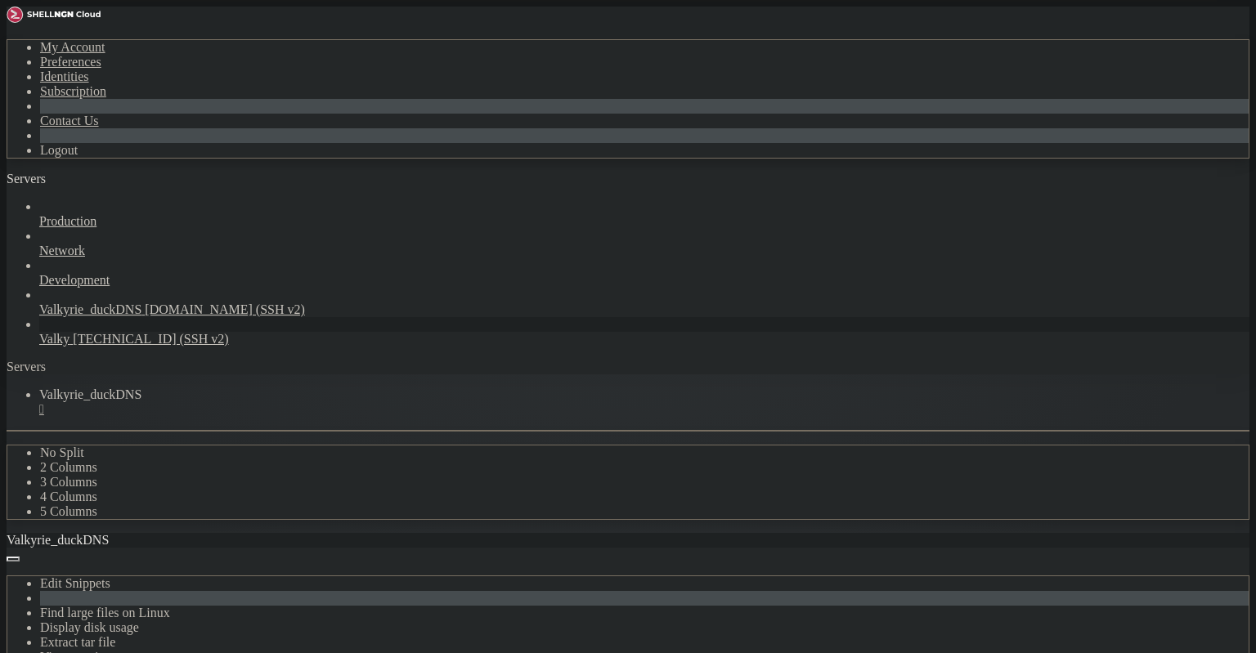
drag, startPoint x: 356, startPoint y: 821, endPoint x: 325, endPoint y: 750, distance: 77.3
drag, startPoint x: 178, startPoint y: 1058, endPoint x: 16, endPoint y: 706, distance: 387.0
drag, startPoint x: 415, startPoint y: 839, endPoint x: 416, endPoint y: 824, distance: 14.7
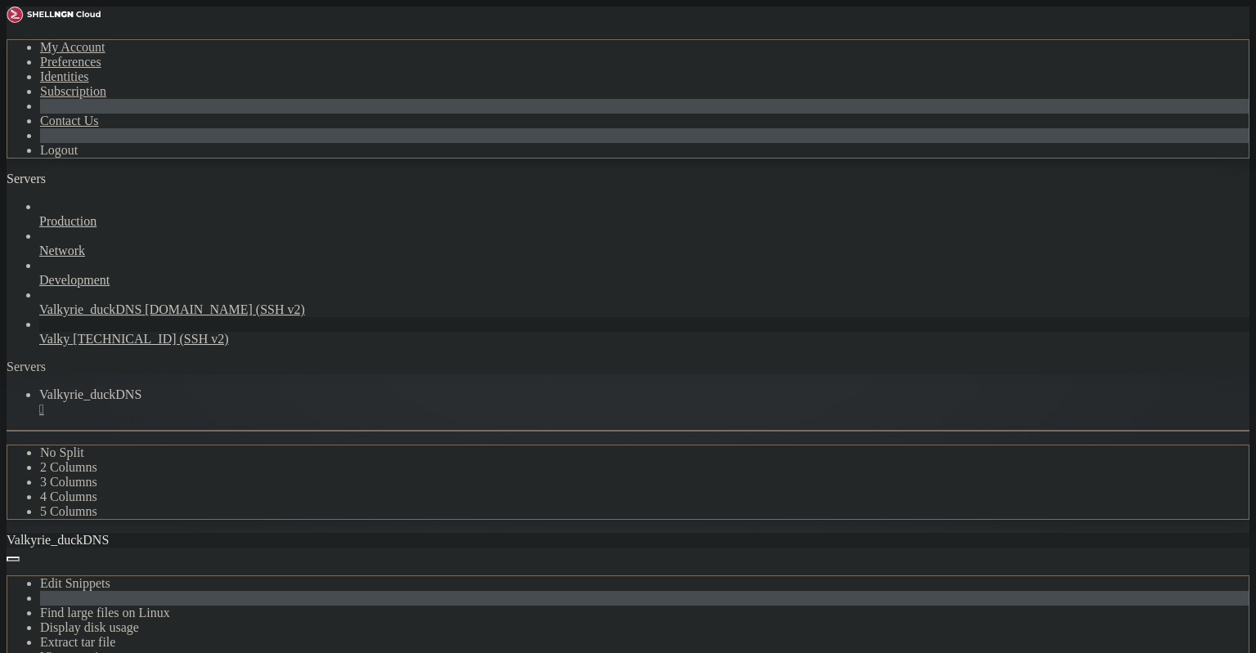
scroll to position [30658, 0]
drag, startPoint x: 183, startPoint y: 1230, endPoint x: 14, endPoint y: 1171, distance: 179.2
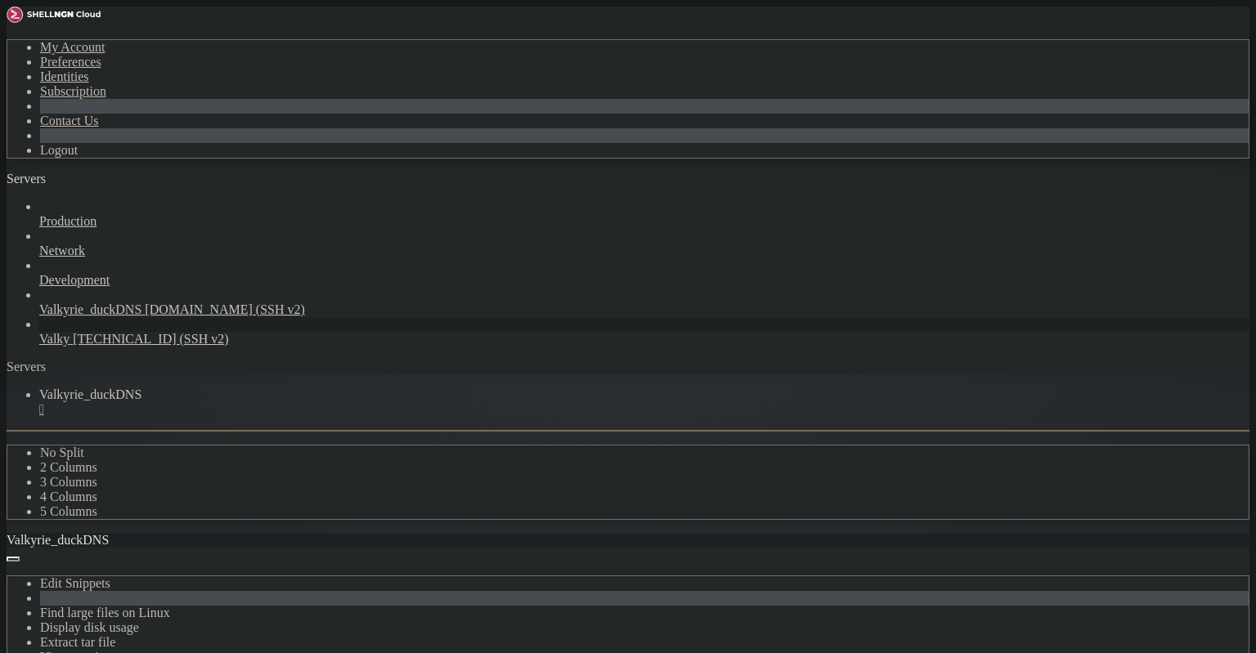
drag, startPoint x: 168, startPoint y: 1225, endPoint x: 23, endPoint y: 1159, distance: 158.8
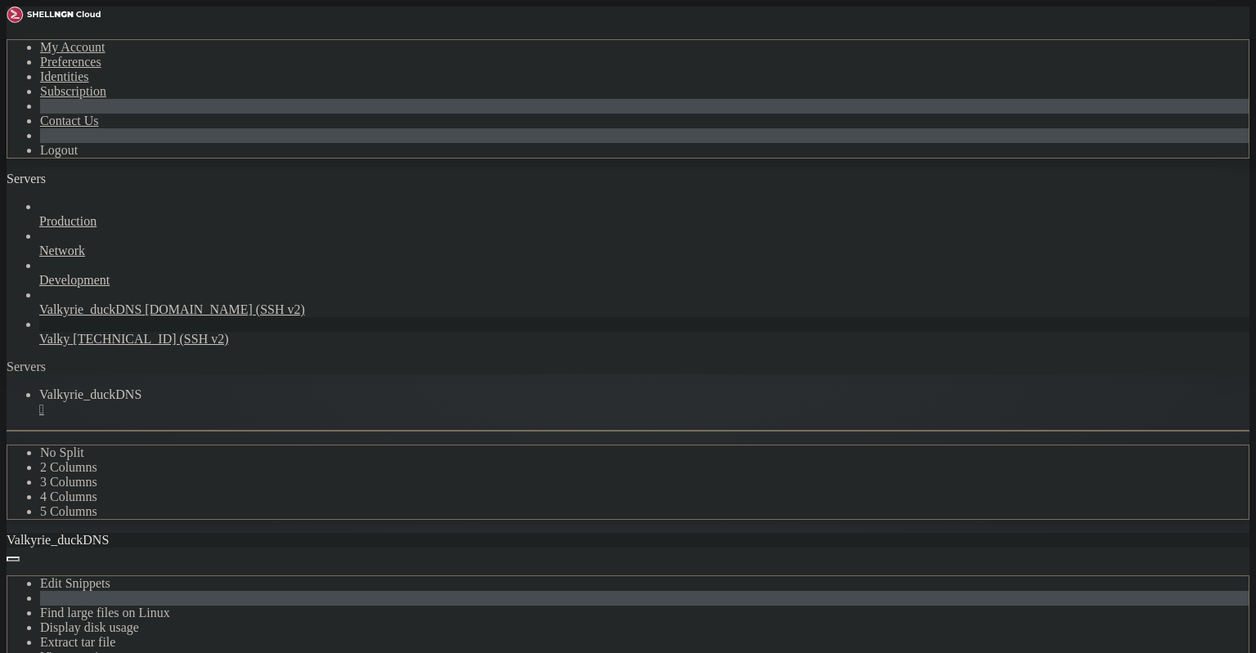
drag, startPoint x: 243, startPoint y: 1005, endPoint x: 34, endPoint y: 893, distance: 237.0
drag, startPoint x: 202, startPoint y: 1035, endPoint x: 214, endPoint y: 1031, distance: 12.9
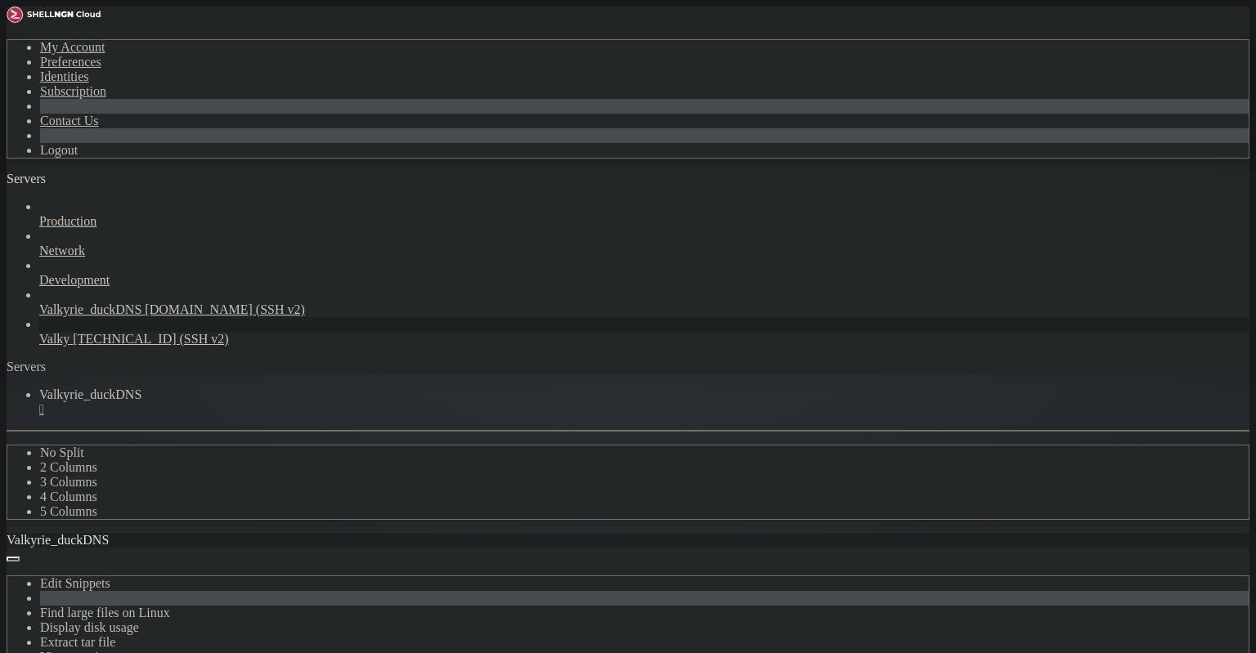
drag, startPoint x: 190, startPoint y: 1020, endPoint x: 17, endPoint y: 741, distance: 328.9
drag, startPoint x: 187, startPoint y: 1162, endPoint x: 16, endPoint y: 1076, distance: 192.3
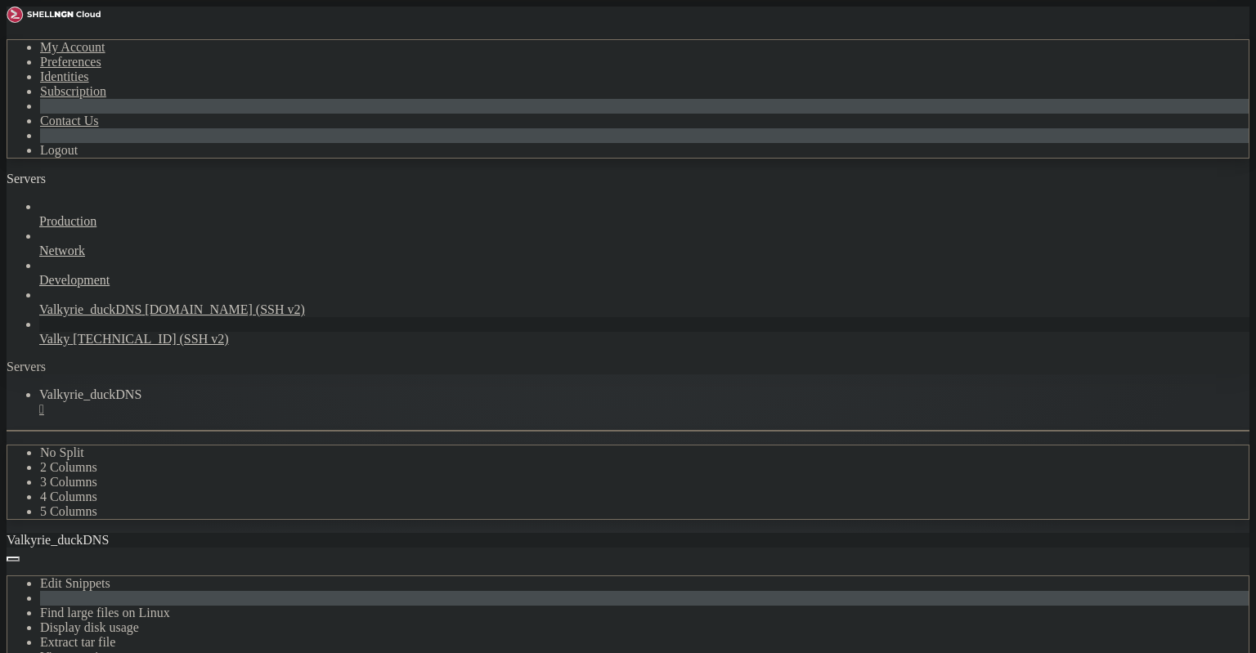
scroll to position [36707, 0]
drag, startPoint x: 179, startPoint y: 1236, endPoint x: 192, endPoint y: 1234, distance: 13.3
drag, startPoint x: 192, startPoint y: 1234, endPoint x: 24, endPoint y: 1077, distance: 229.6
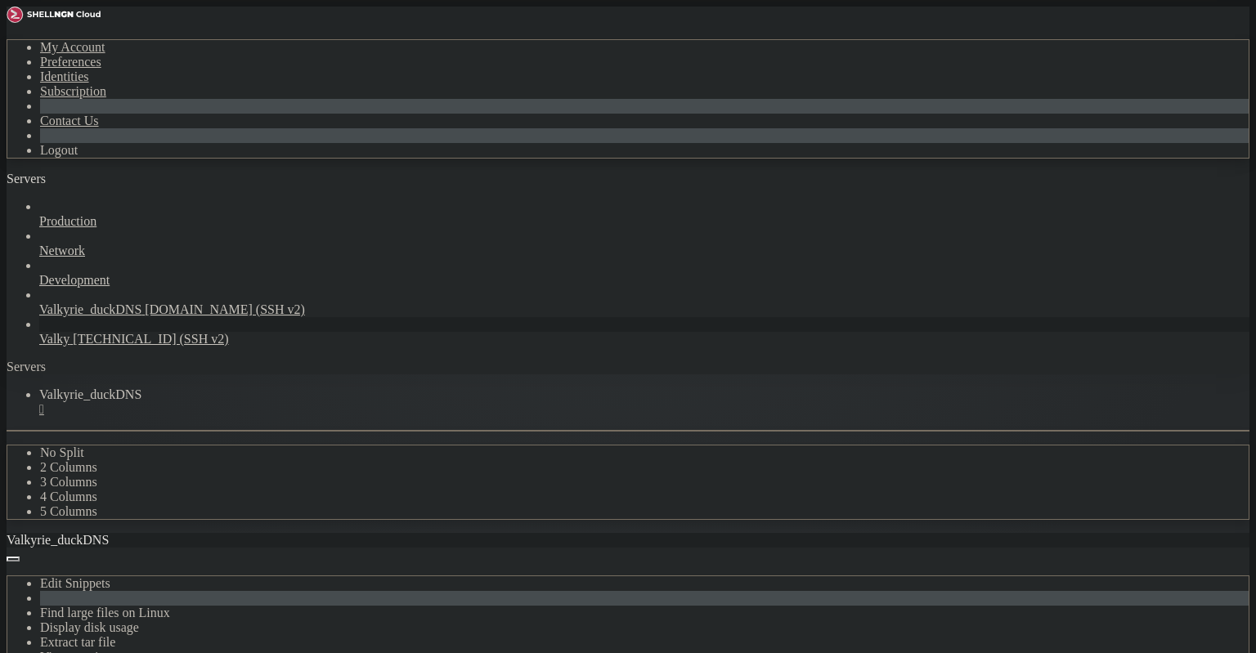
drag, startPoint x: 167, startPoint y: 1234, endPoint x: 16, endPoint y: 1188, distance: 158.2
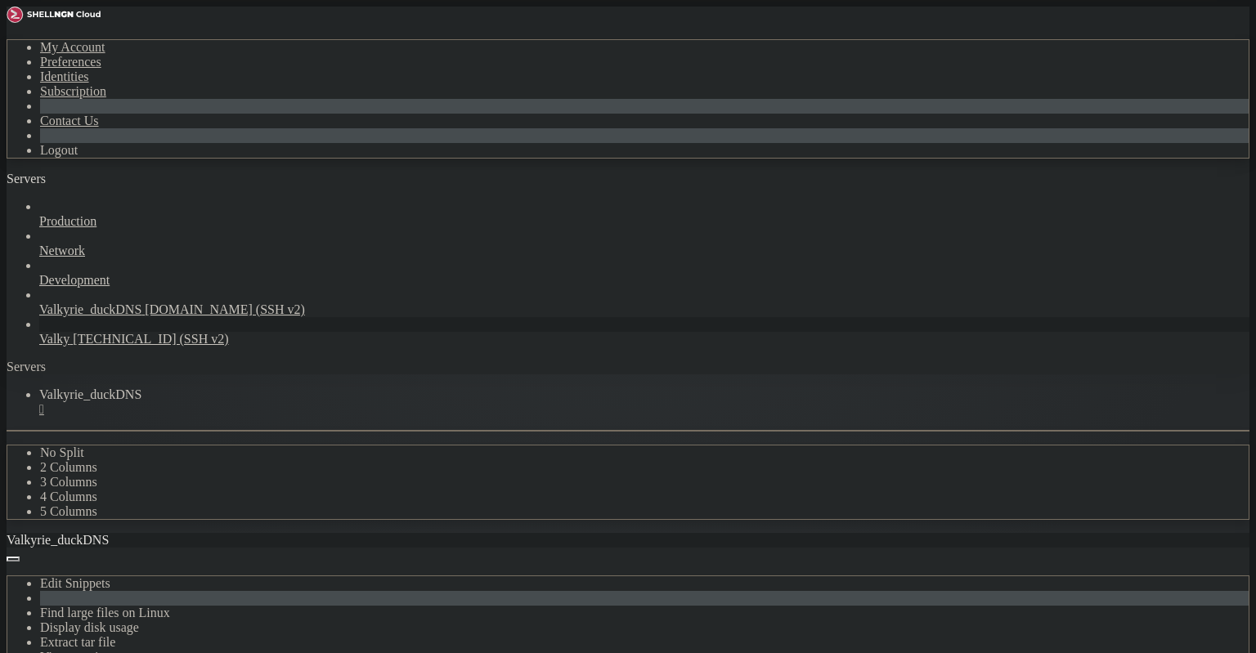
drag, startPoint x: 306, startPoint y: 973, endPoint x: 297, endPoint y: 973, distance: 9.0
drag, startPoint x: 344, startPoint y: 956, endPoint x: 347, endPoint y: 940, distance: 16.7
drag, startPoint x: 174, startPoint y: 813, endPoint x: 15, endPoint y: 705, distance: 192.5
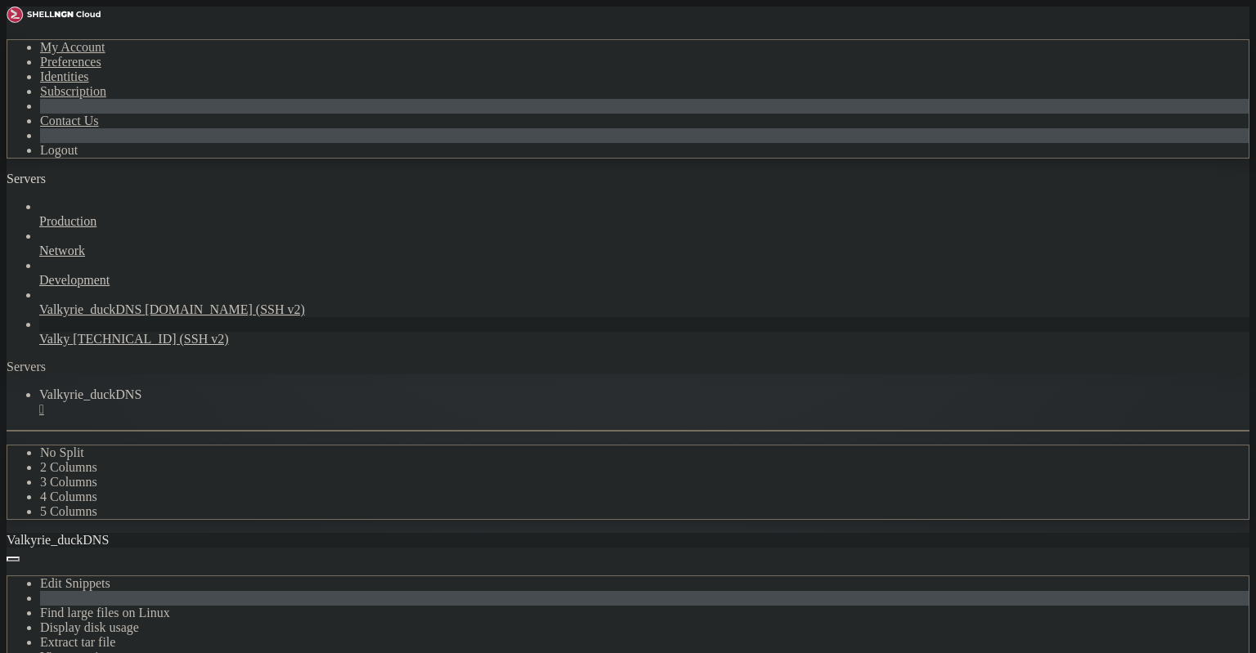
drag, startPoint x: 258, startPoint y: 925, endPoint x: 15, endPoint y: 760, distance: 293.8
drag, startPoint x: 246, startPoint y: 908, endPoint x: 17, endPoint y: 733, distance: 288.1
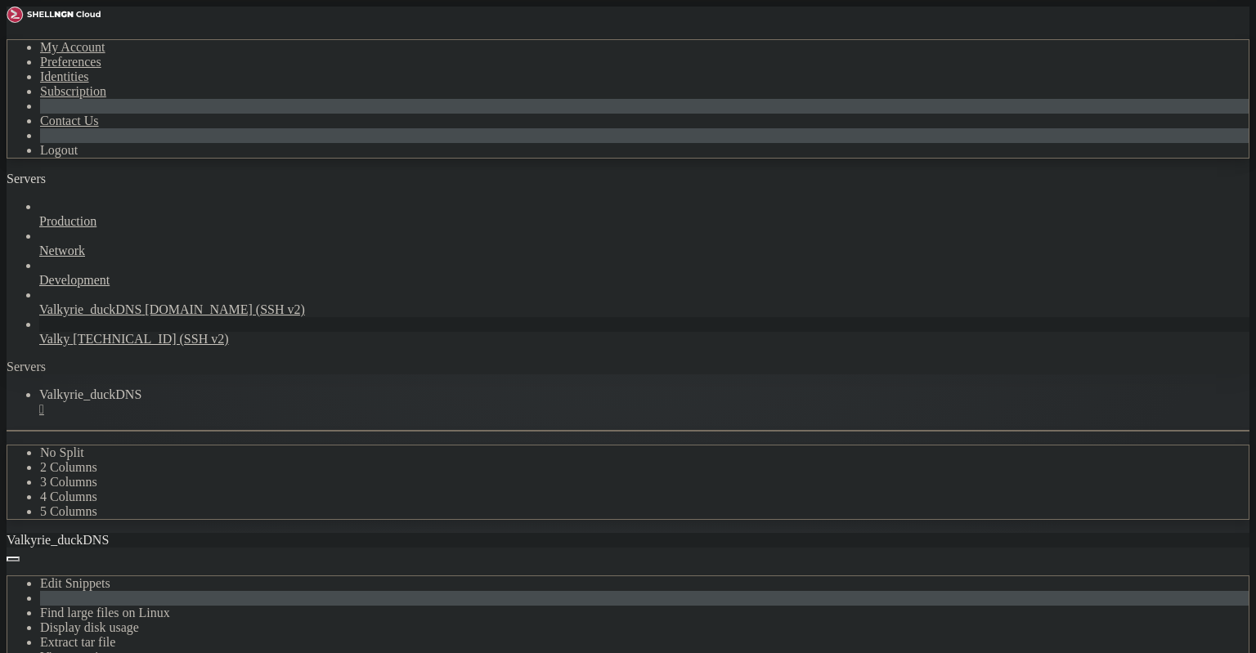
copy div "enneth@valkyrie : ~ $ docker exec -u 0 -it guacamole bash -lc ' set -e mkdir -p…"
drag, startPoint x: 207, startPoint y: 895, endPoint x: 13, endPoint y: 857, distance: 197.5
drag, startPoint x: 15, startPoint y: 857, endPoint x: 180, endPoint y: 884, distance: 167.4
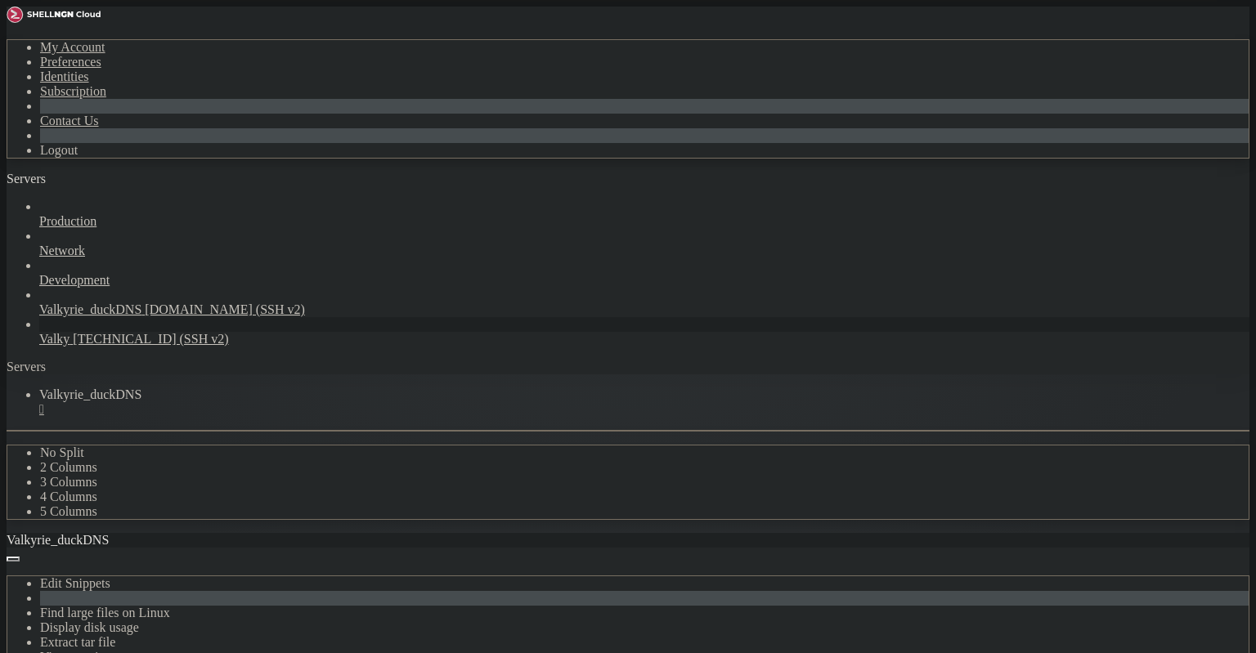
copy div "lenneth@valkyrie : ~ $ docker restart guacamole guacamole lenneth@valkyrie : ~ $"
drag, startPoint x: 477, startPoint y: 737, endPoint x: 464, endPoint y: 732, distance: 13.5
drag, startPoint x: 174, startPoint y: 1230, endPoint x: 56, endPoint y: 772, distance: 472.9
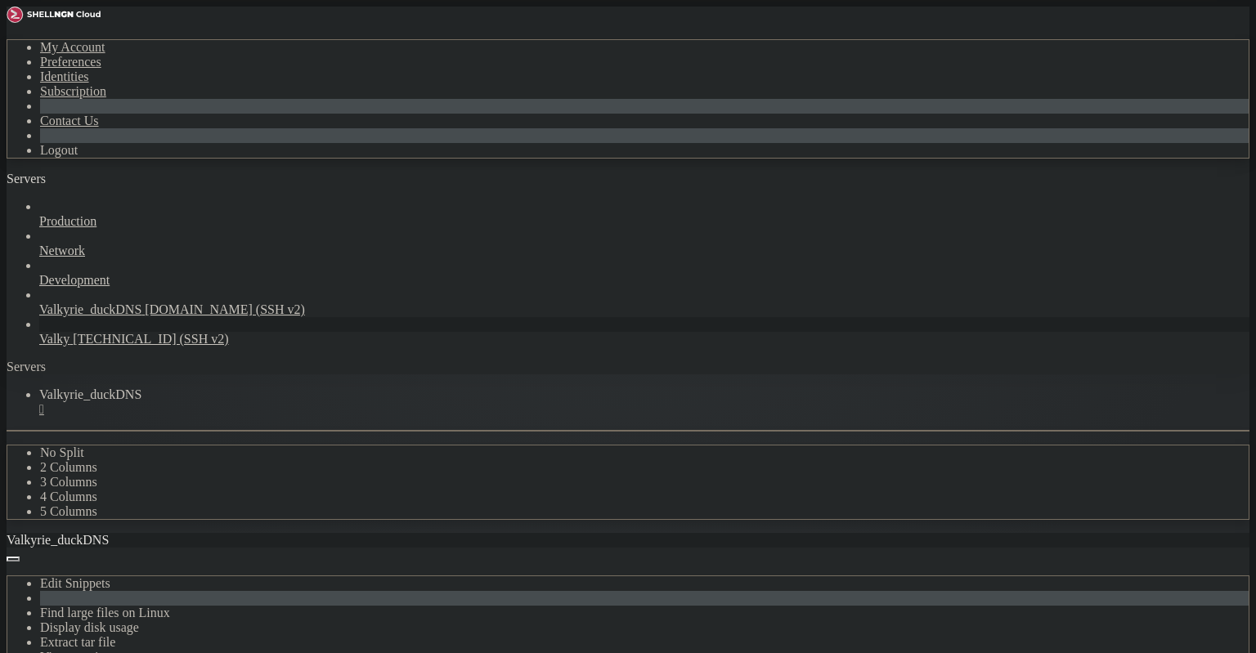
scroll to position [37046, 0]
drag, startPoint x: 162, startPoint y: 1229, endPoint x: 29, endPoint y: 1081, distance: 199.7
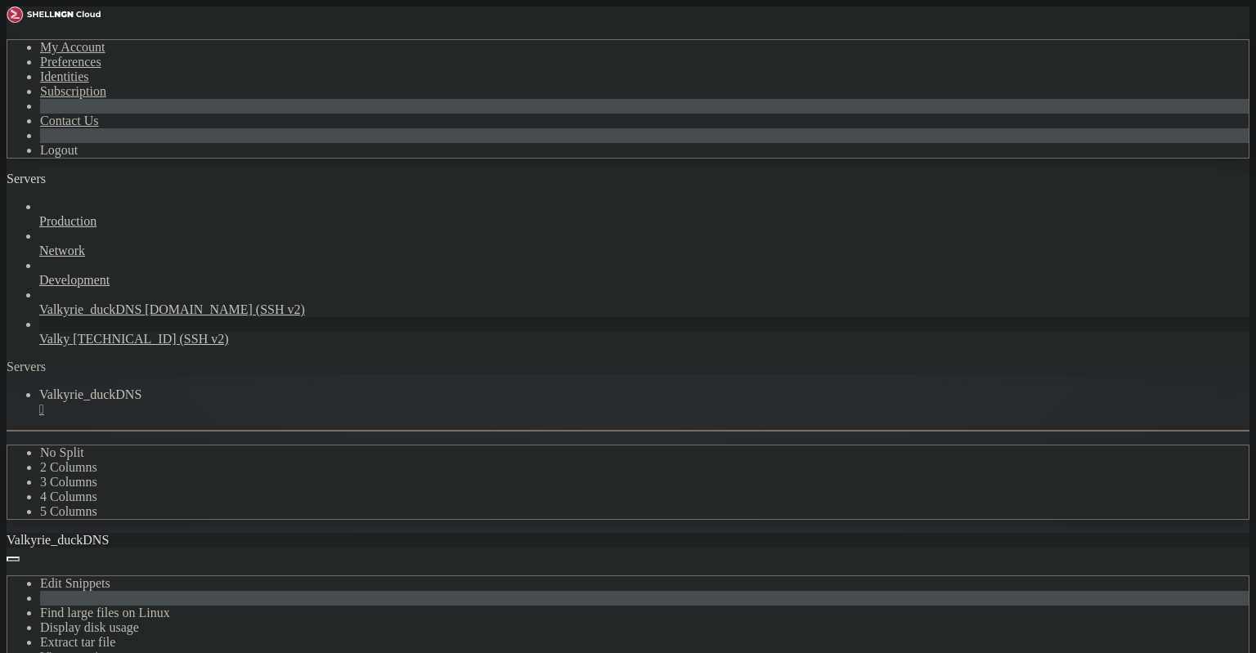
scroll to position [39329, 0]
drag, startPoint x: 369, startPoint y: 1306, endPoint x: 63, endPoint y: 1181, distance: 330.3
drag, startPoint x: 177, startPoint y: 1228, endPoint x: 15, endPoint y: 1077, distance: 221.0
copy div "lenneth@valkyrie : ~ $ docker exec -it guacd sh -lc ' for t in "192.168.1.200 3…"
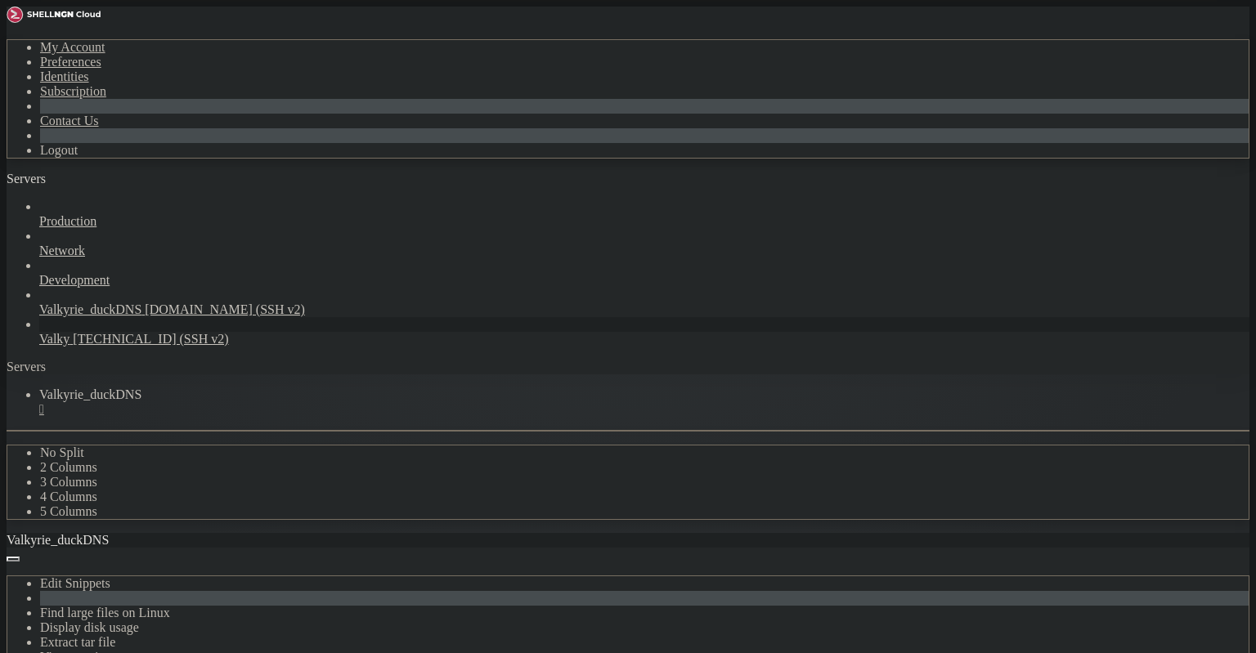
scroll to position [39370, 0]
drag, startPoint x: 172, startPoint y: 1238, endPoint x: 16, endPoint y: 1181, distance: 166.8
drag, startPoint x: 181, startPoint y: 1234, endPoint x: 16, endPoint y: 1182, distance: 173.2
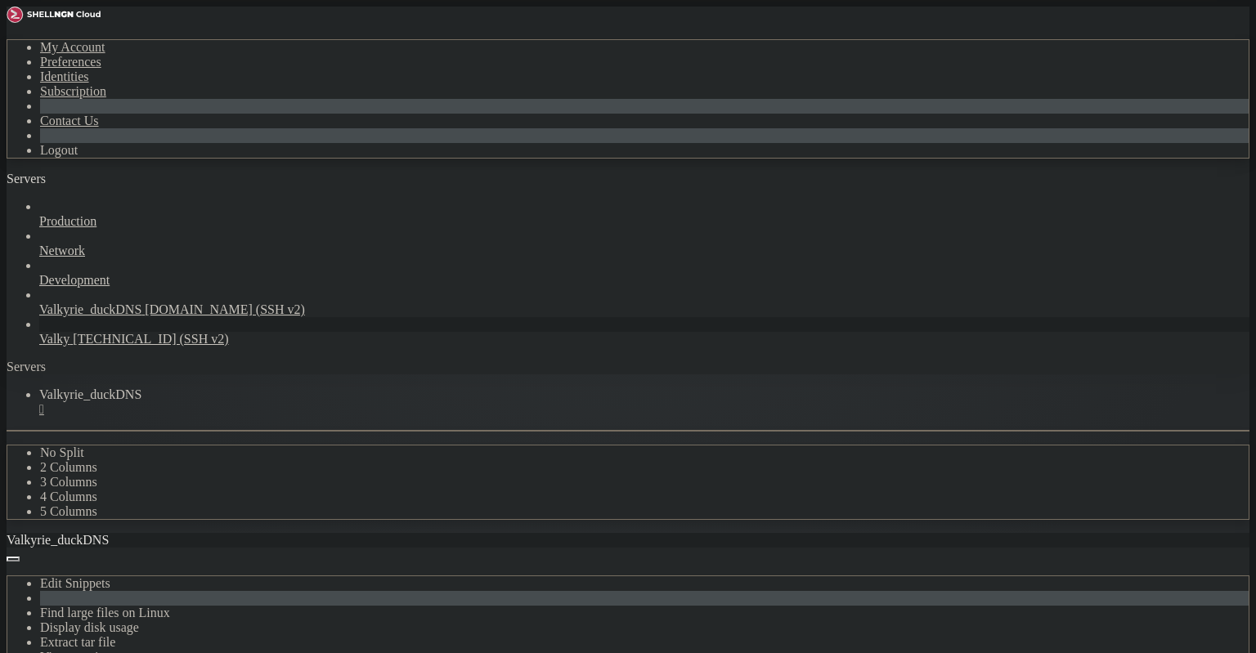
copy div "lenneth@valkyrie : ~ $ docker inspect -f '{{range $k,$v := .NetworkSettings.Net…"
